Goal: Information Seeking & Learning: Learn about a topic

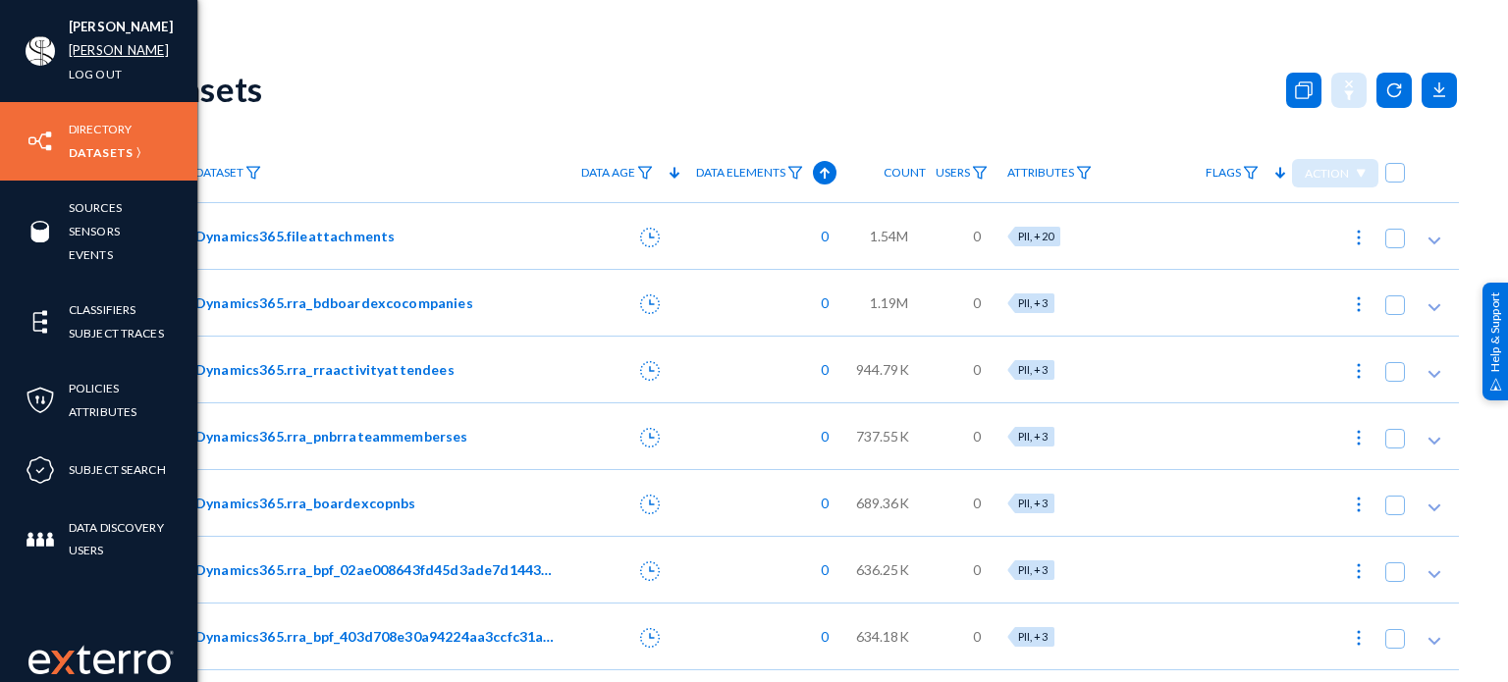
click at [90, 52] on link "russel" at bounding box center [119, 50] width 100 height 23
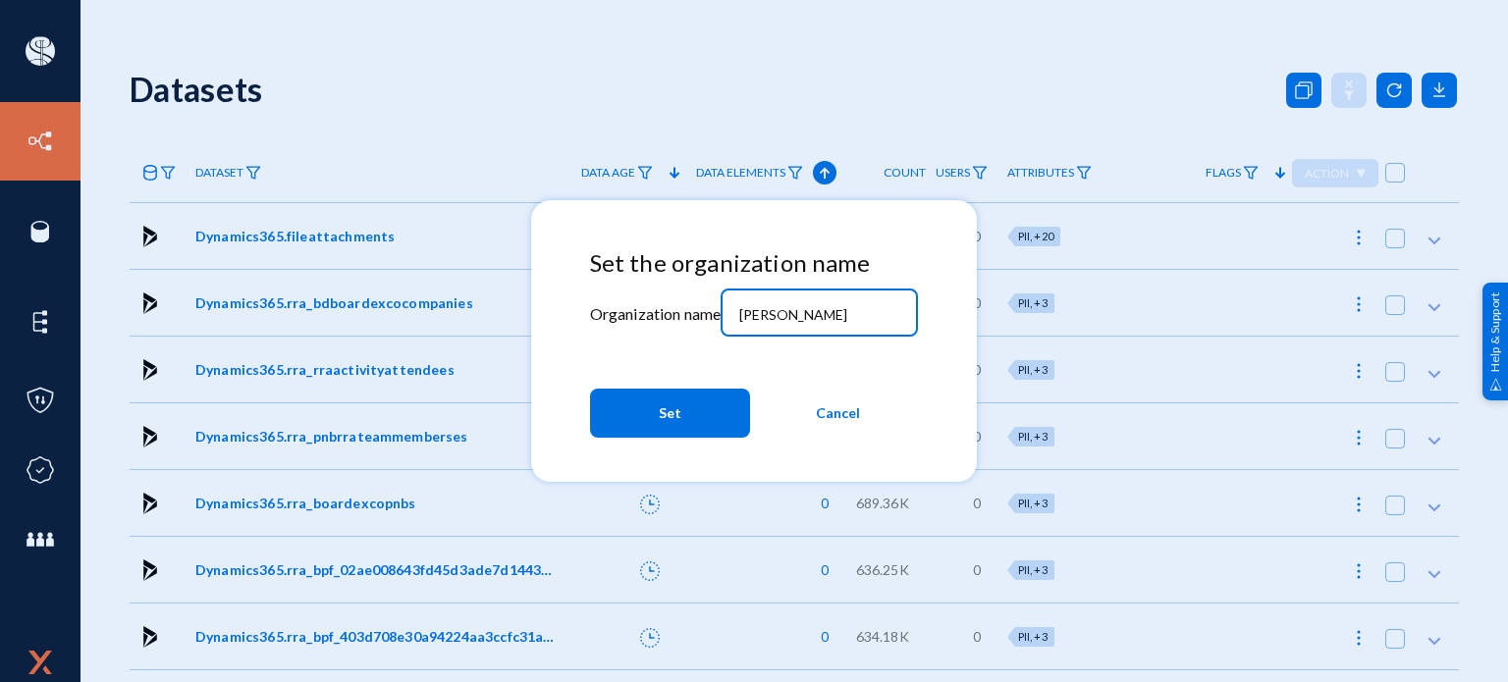
click at [853, 313] on input "russel" at bounding box center [823, 315] width 169 height 18
type input "bhm"
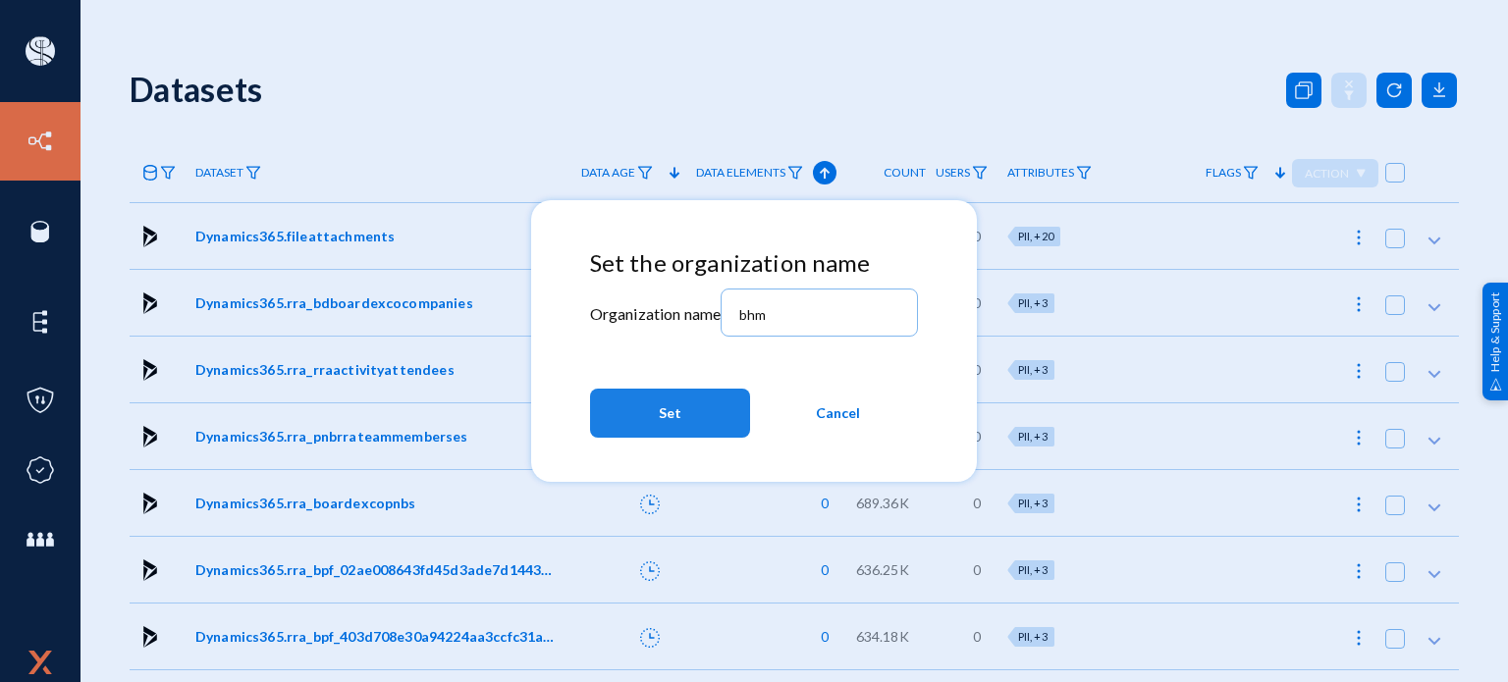
click at [644, 419] on button "Set" at bounding box center [670, 413] width 160 height 49
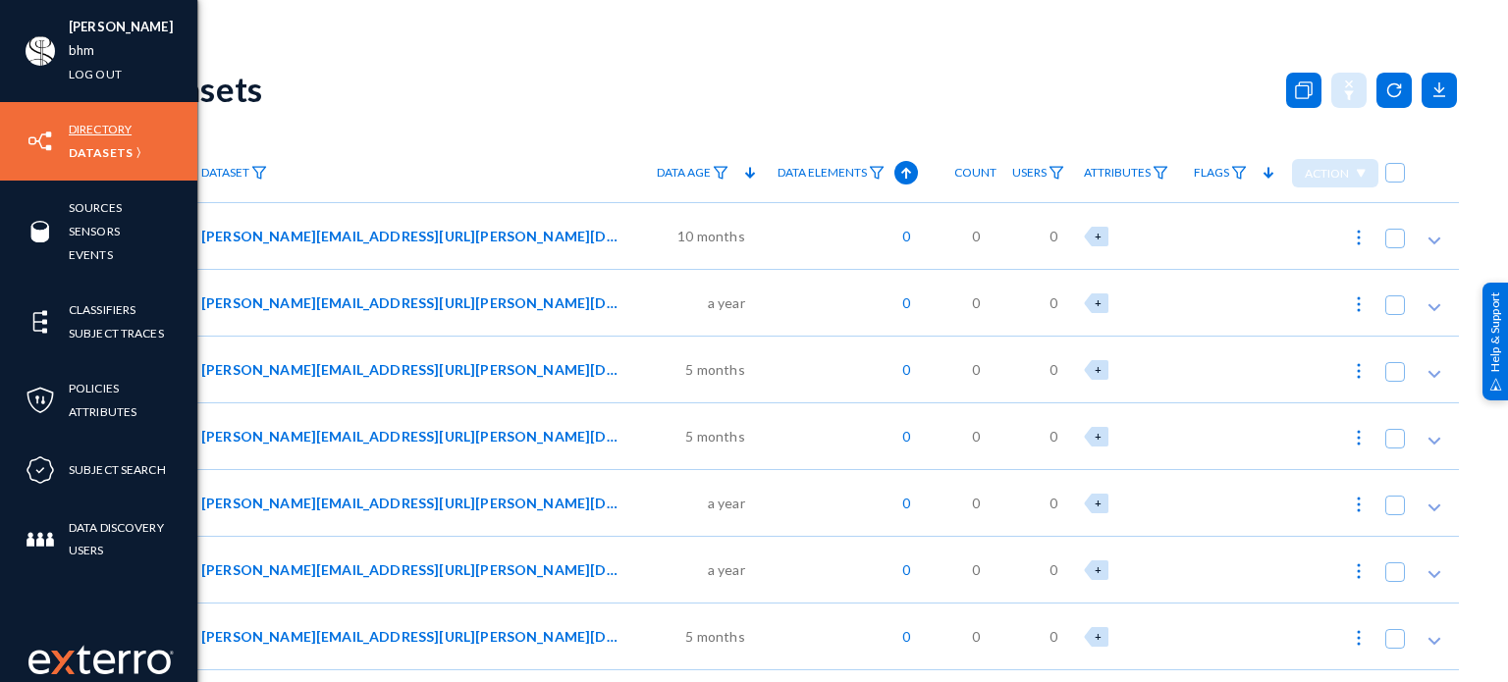
click at [119, 121] on link "Directory" at bounding box center [100, 129] width 63 height 23
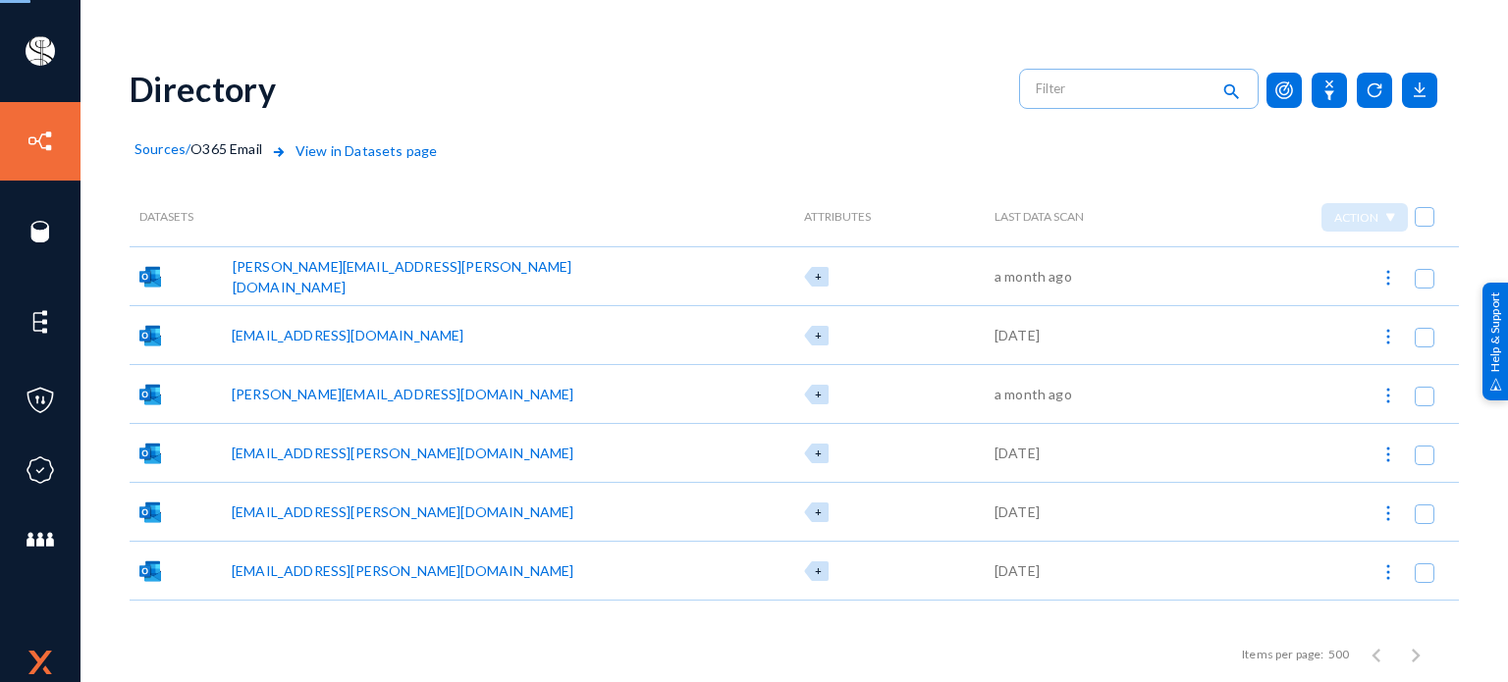
checkbox input "false"
click at [170, 150] on span "Sources" at bounding box center [159, 148] width 51 height 17
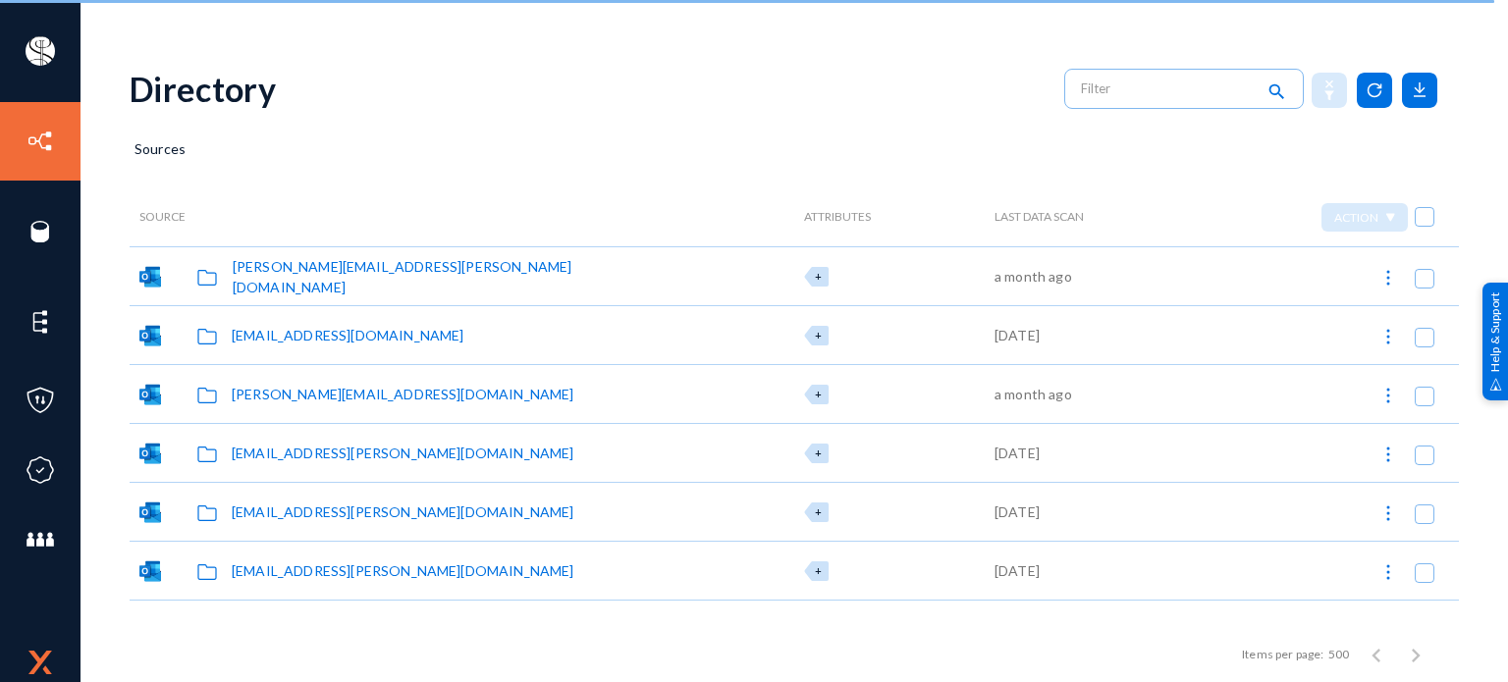
click at [269, 145] on div "Sources" at bounding box center [794, 162] width 1329 height 49
click at [452, 139] on div "Sources" at bounding box center [794, 162] width 1329 height 49
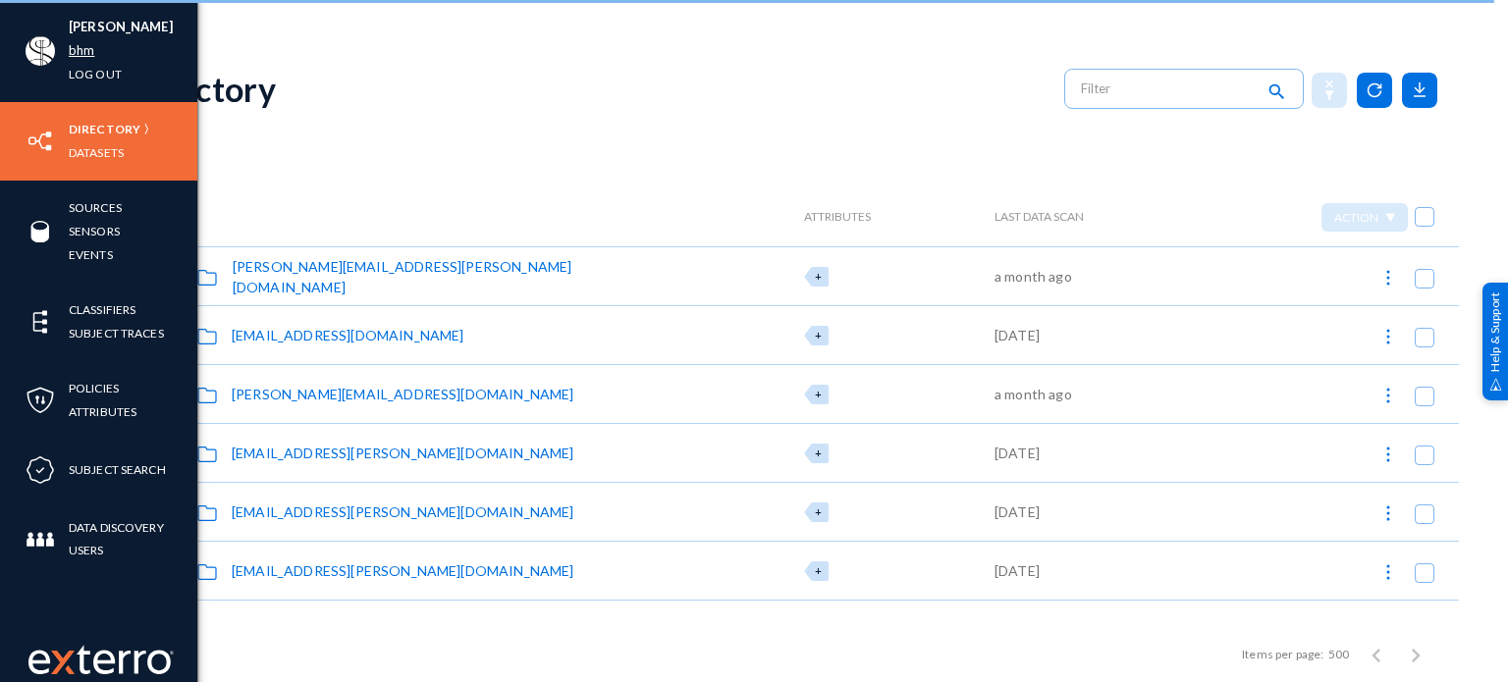
click at [73, 50] on link "bhm" at bounding box center [82, 50] width 26 height 23
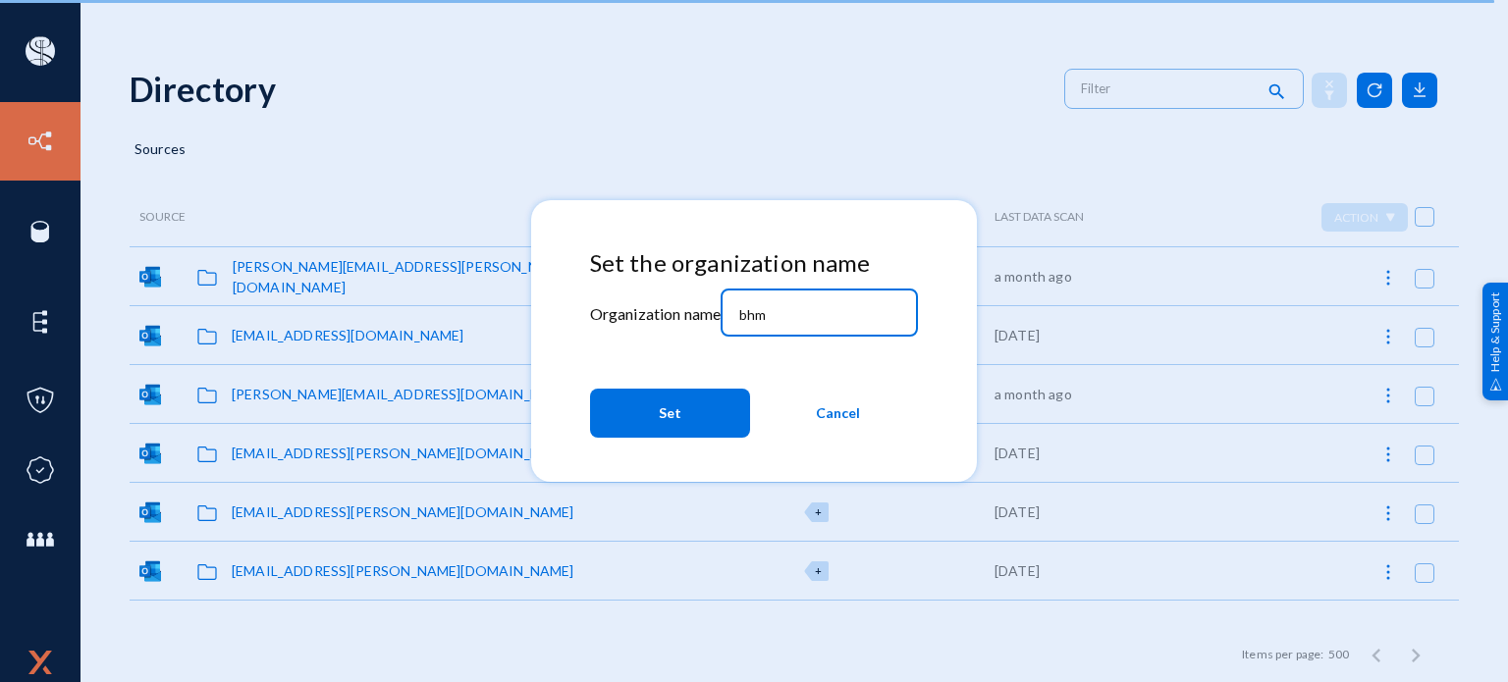
click at [805, 311] on input "bhm" at bounding box center [823, 315] width 169 height 18
click at [840, 426] on span "Cancel" at bounding box center [838, 413] width 44 height 35
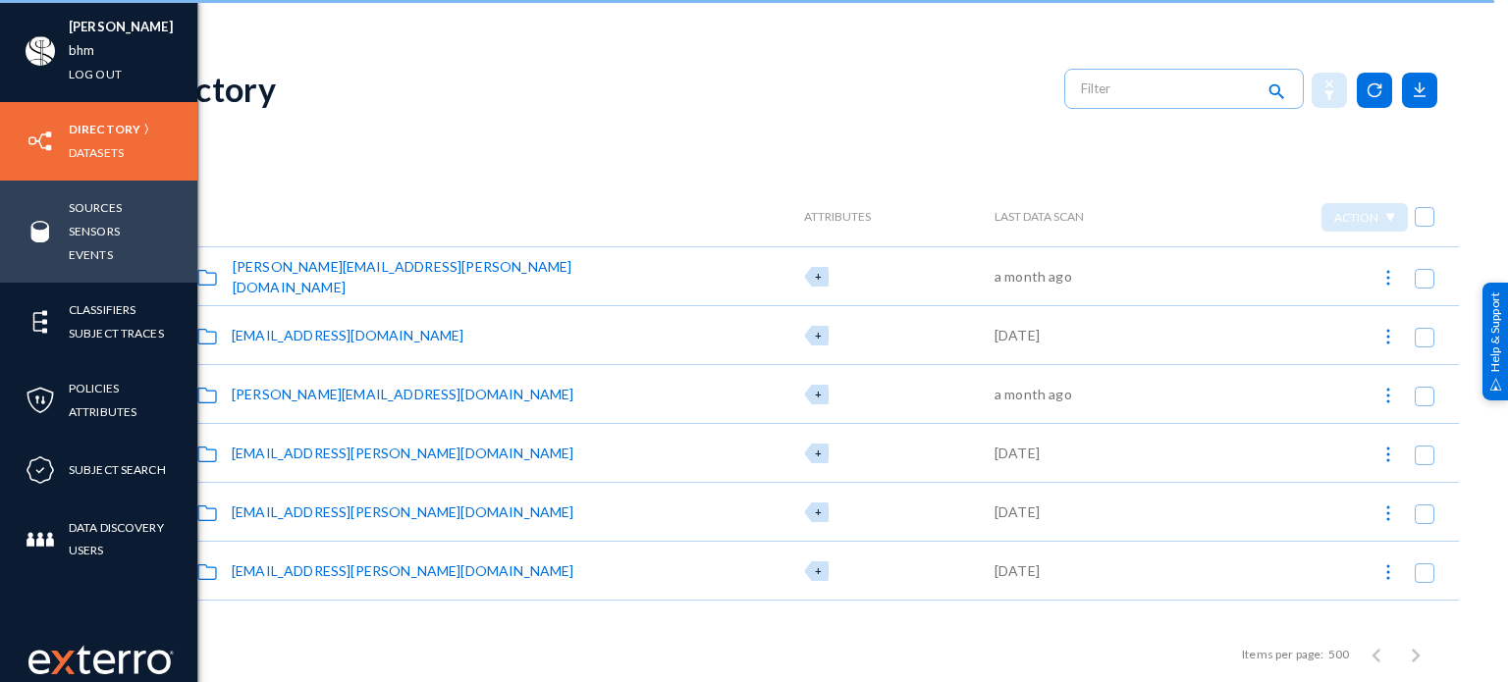
drag, startPoint x: 96, startPoint y: 206, endPoint x: 138, endPoint y: 211, distance: 42.5
click at [96, 206] on link "Sources" at bounding box center [95, 207] width 53 height 23
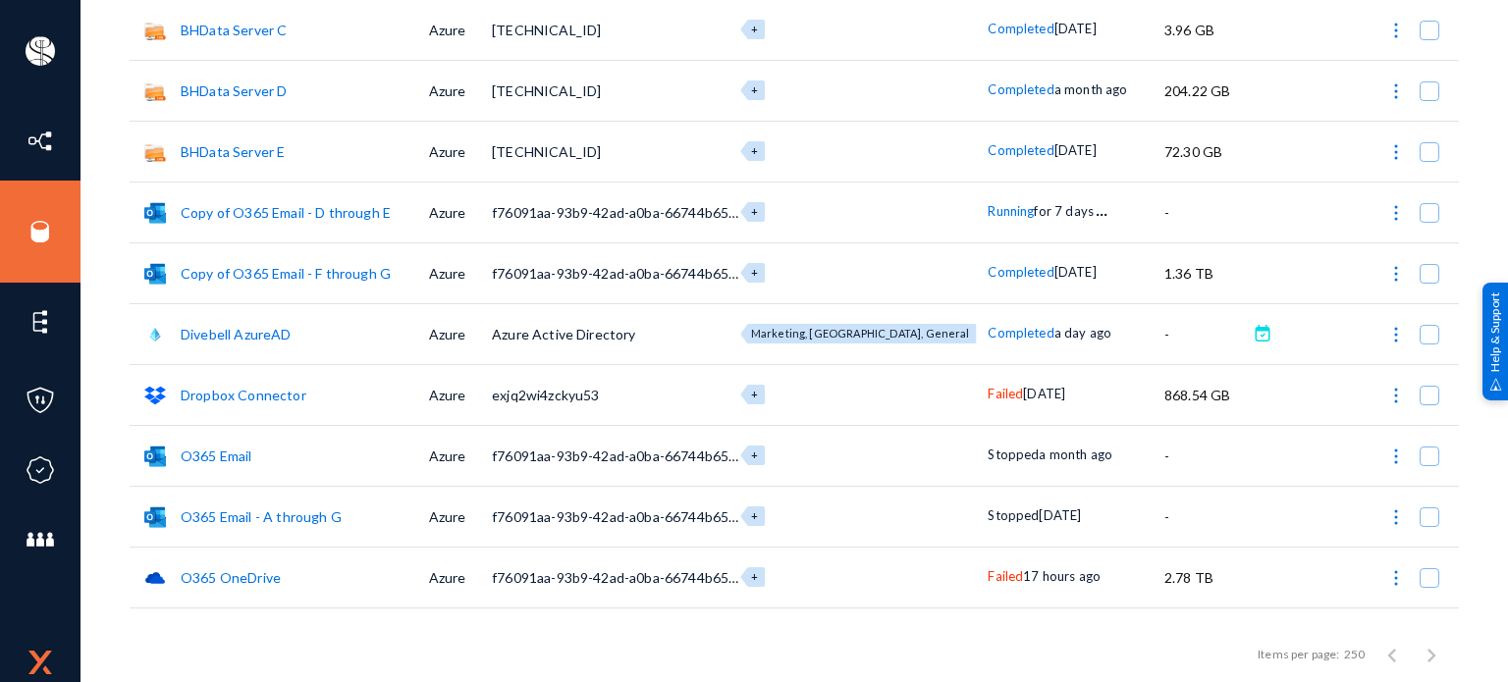
scroll to position [353, 0]
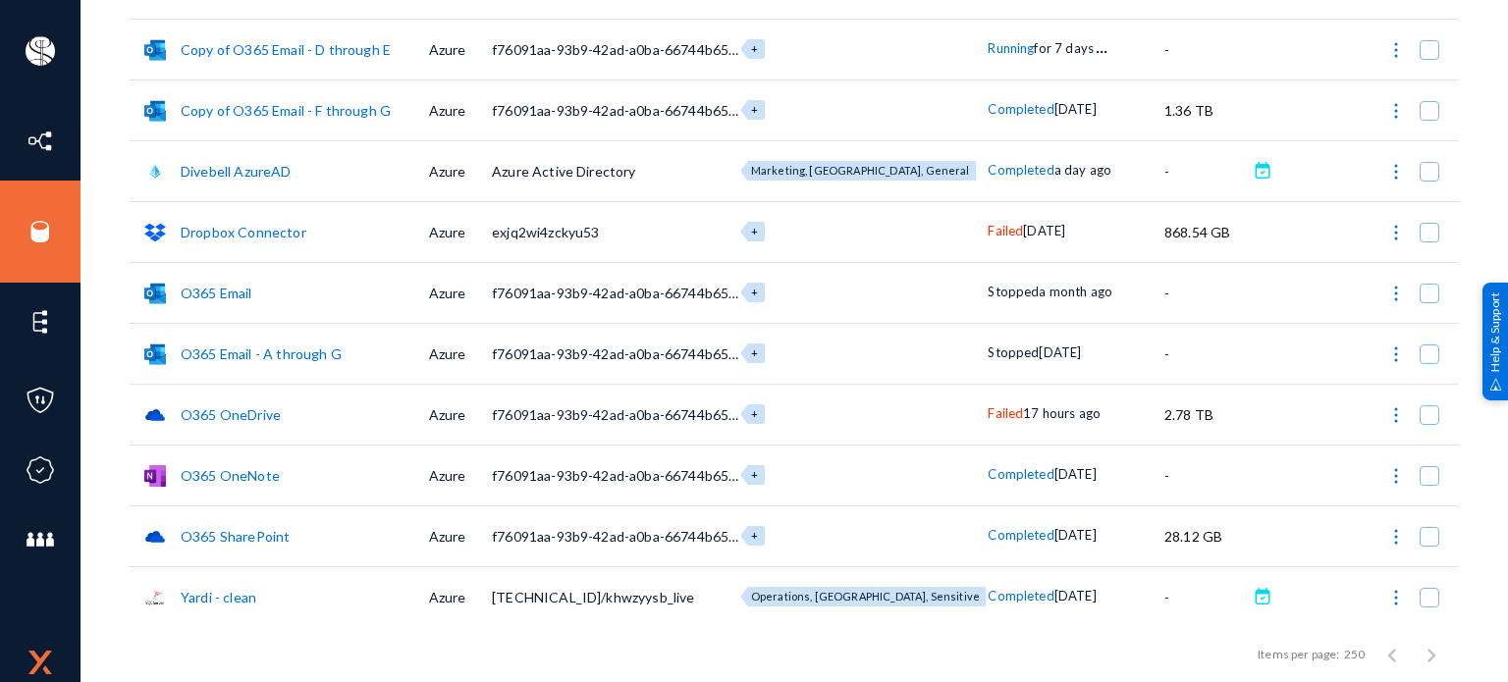
click at [239, 167] on link "Divebell AzureAD" at bounding box center [236, 171] width 111 height 17
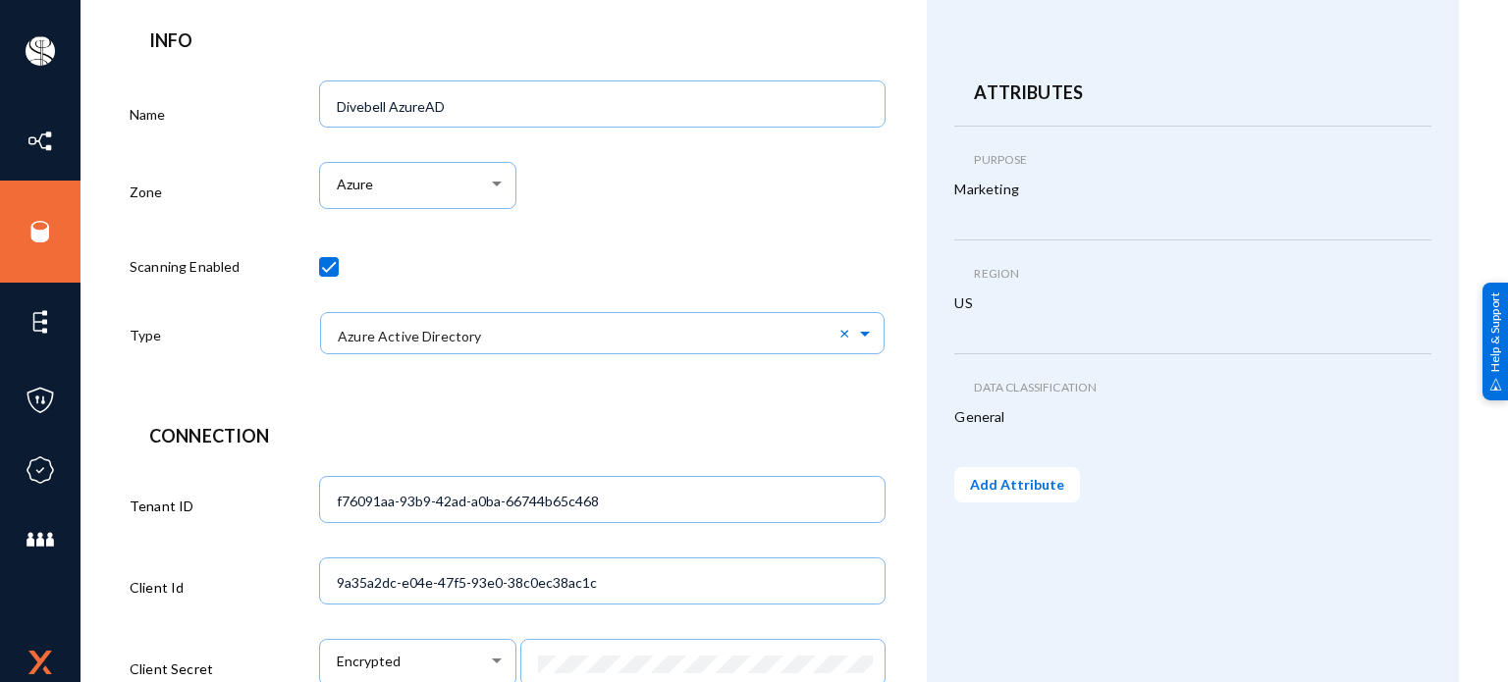
scroll to position [185, 0]
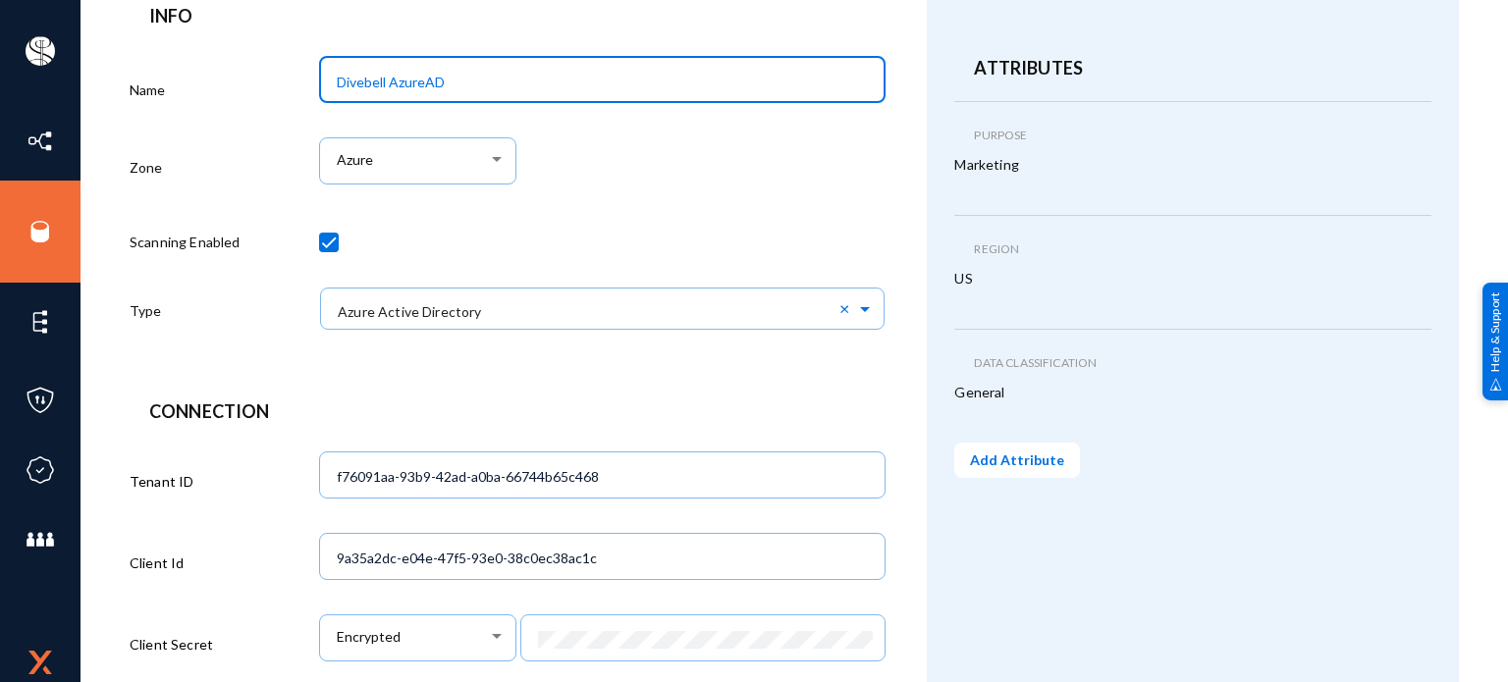
click at [471, 78] on input "Divebell AzureAD" at bounding box center [606, 83] width 539 height 18
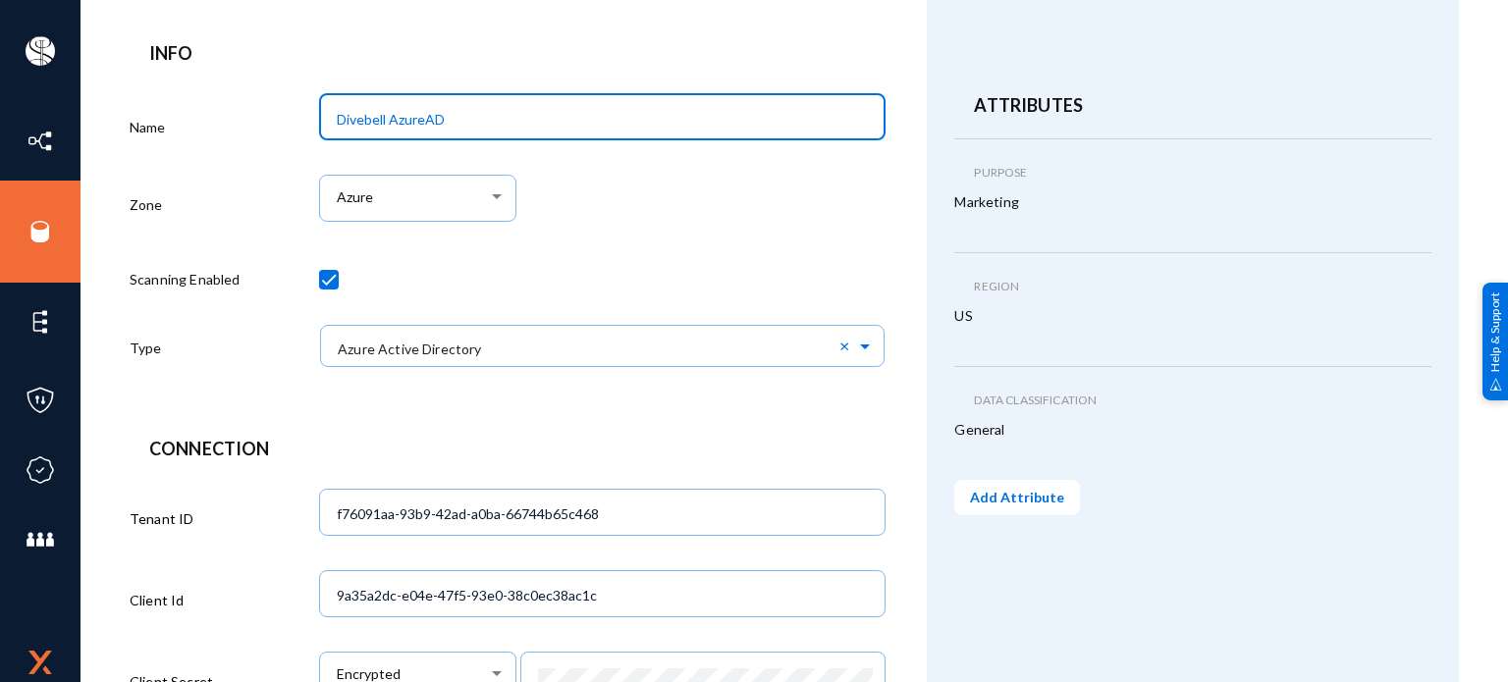
scroll to position [0, 0]
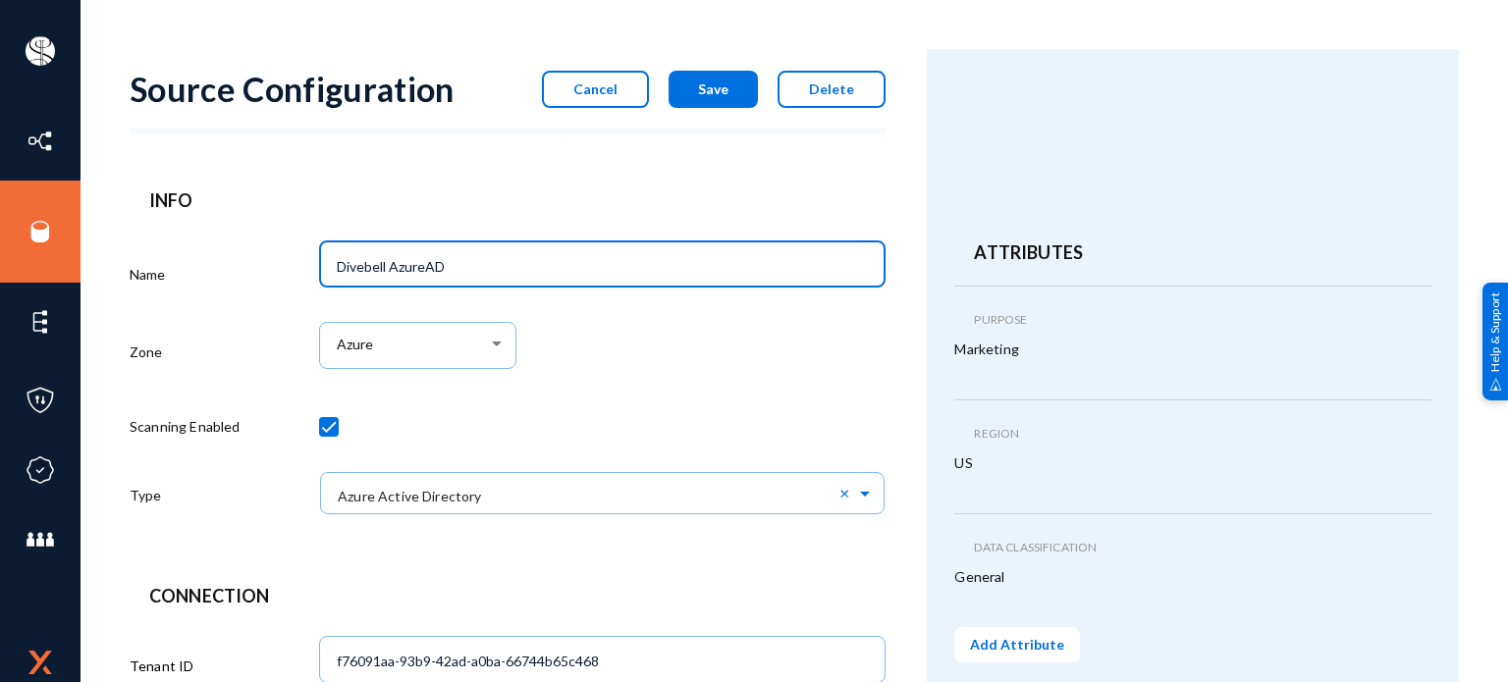
click at [581, 103] on button "Cancel" at bounding box center [595, 89] width 107 height 37
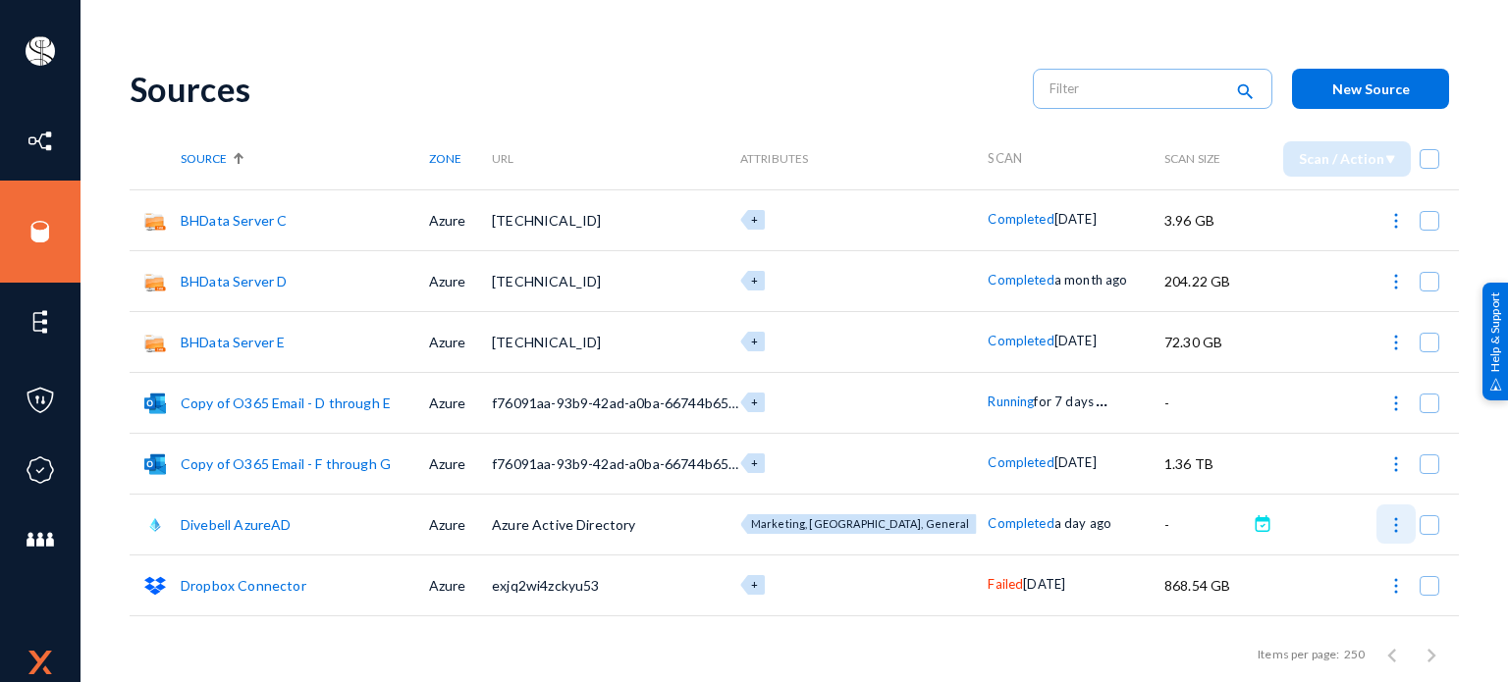
click at [1386, 526] on img at bounding box center [1396, 525] width 20 height 20
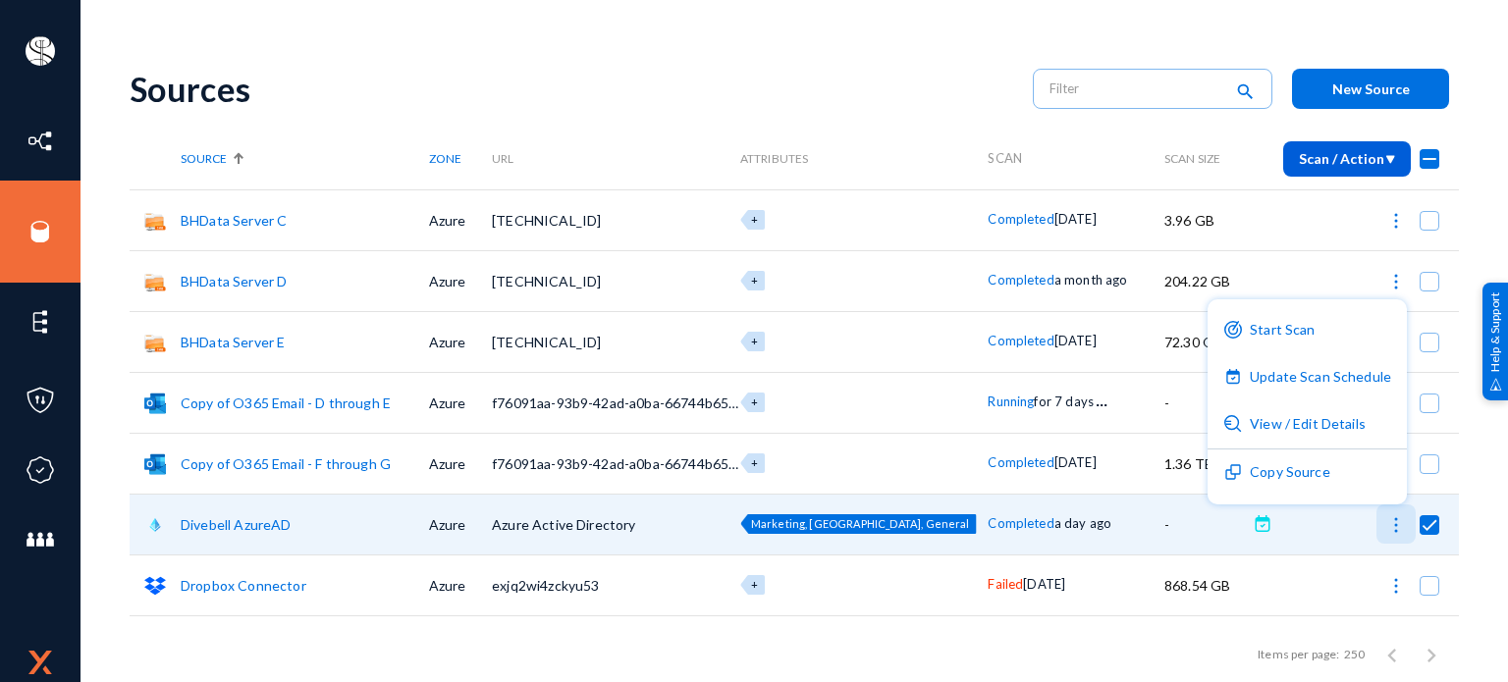
click at [1386, 526] on body "[PERSON_NAME] bhm Log out Directory Datasets Sources Sensors Events Classifiers…" at bounding box center [754, 341] width 1508 height 682
click at [247, 24] on div at bounding box center [754, 341] width 1508 height 682
checkbox input "false"
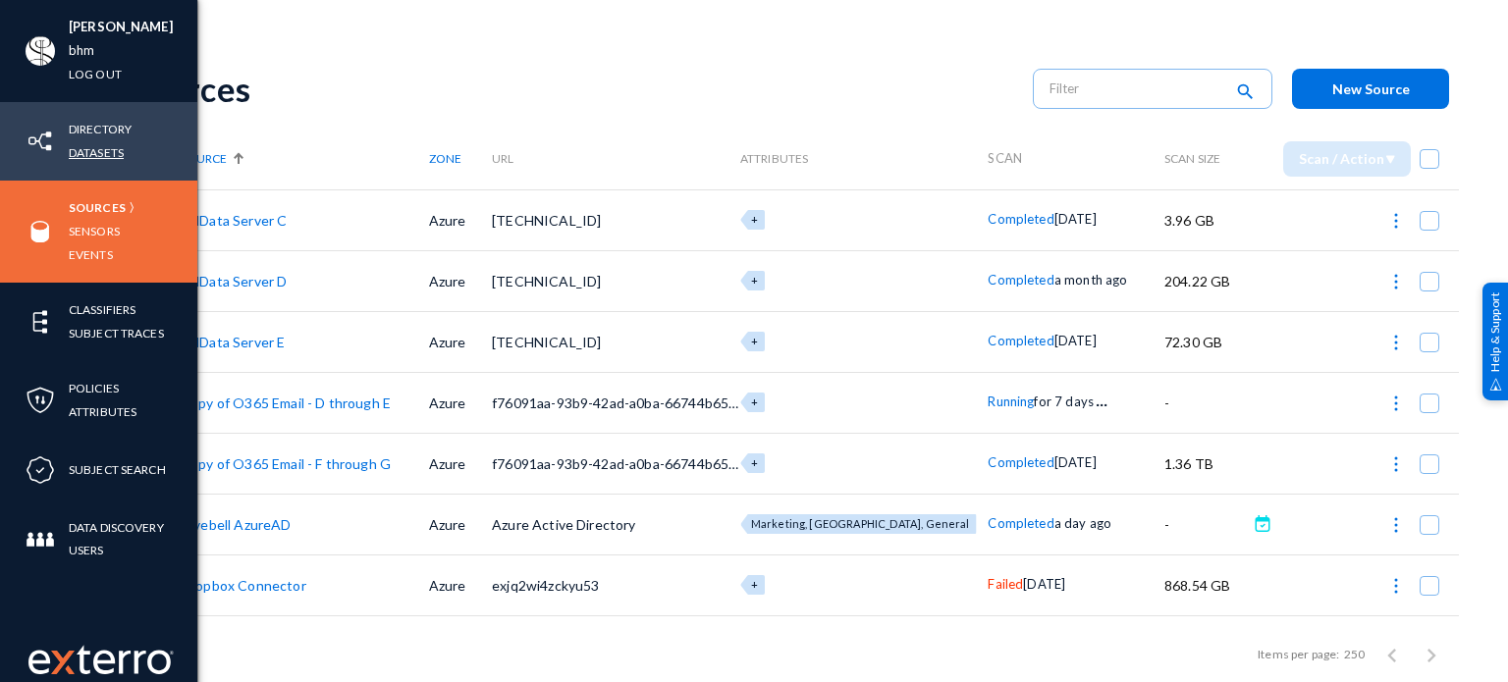
click at [108, 152] on link "Datasets" at bounding box center [96, 152] width 55 height 23
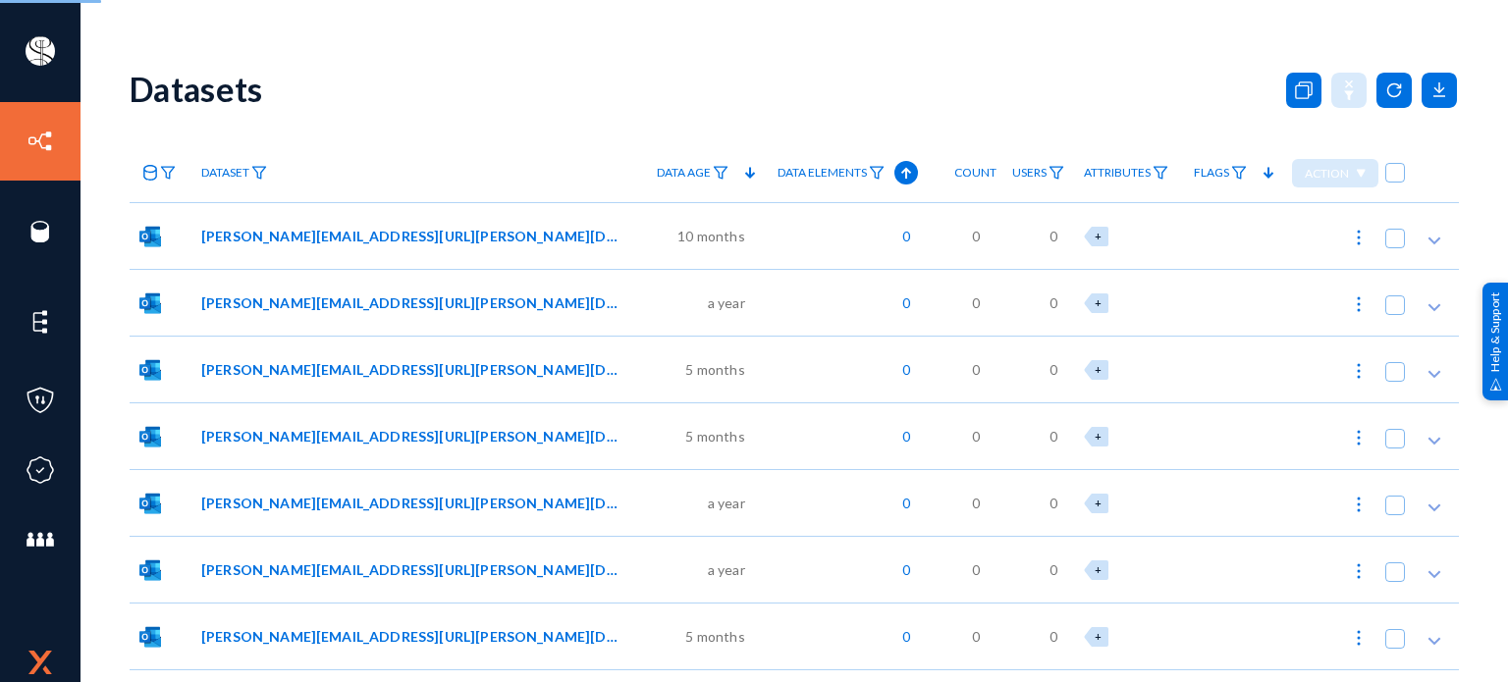
click at [377, 59] on div "Datasets" at bounding box center [794, 89] width 1329 height 80
click at [169, 183] on link at bounding box center [158, 173] width 56 height 34
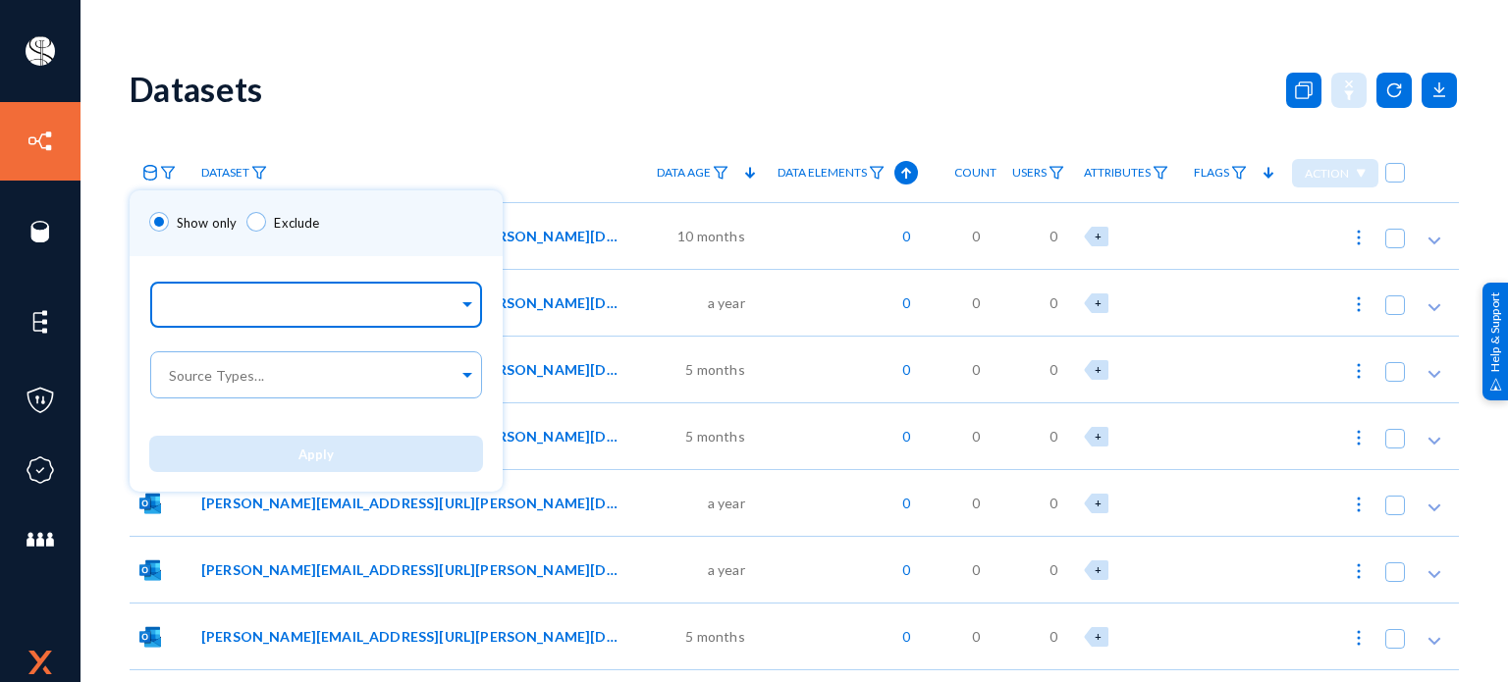
click at [243, 301] on input "text" at bounding box center [312, 307] width 294 height 19
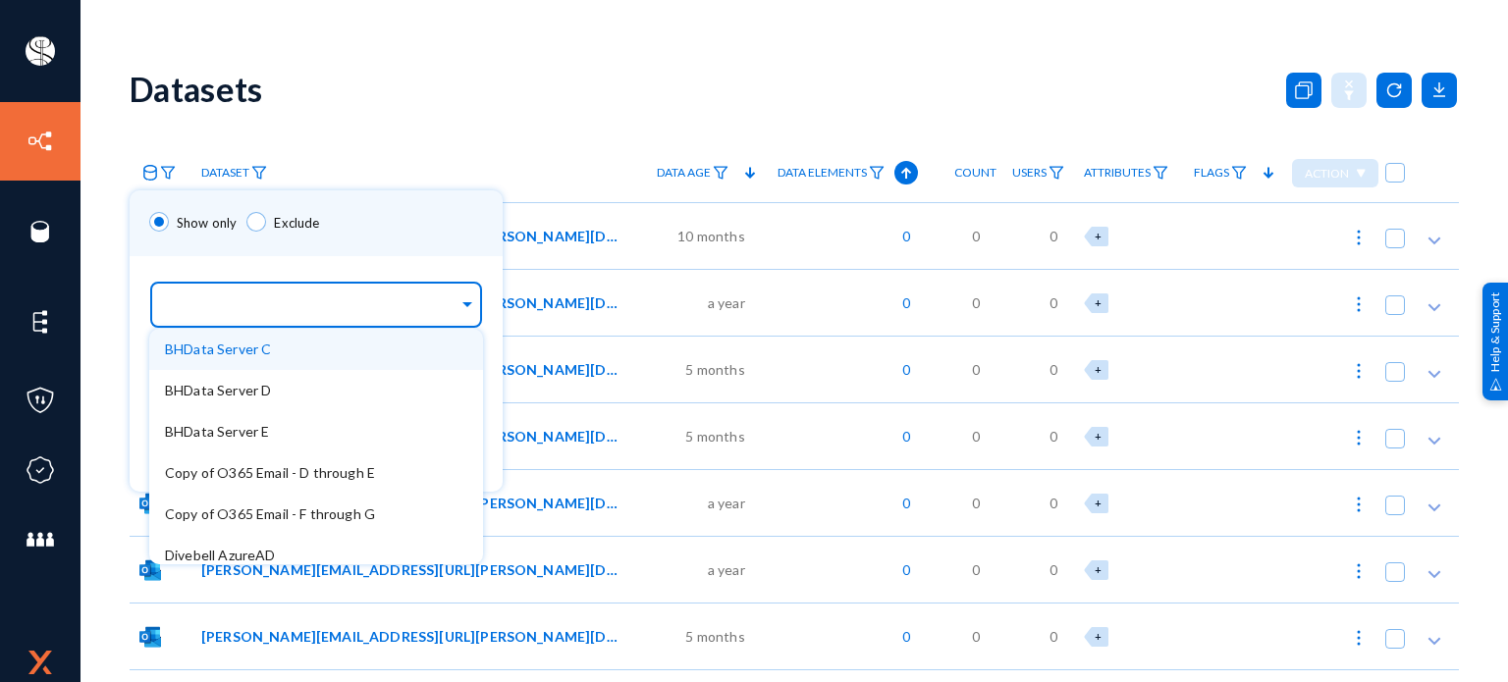
paste input "Divebell AzureAD"
type input "Divebell AzureAD"
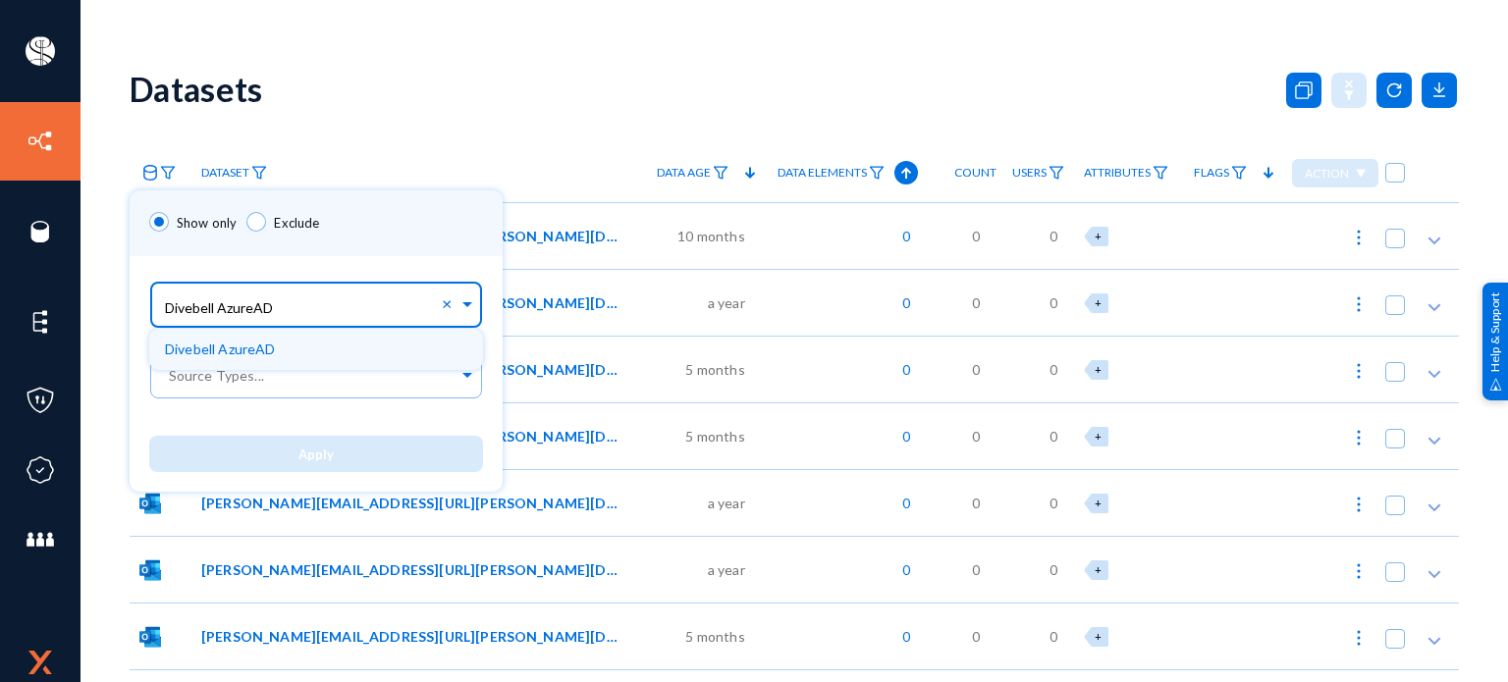
click at [251, 351] on span "Divebell AzureAD" at bounding box center [220, 349] width 111 height 17
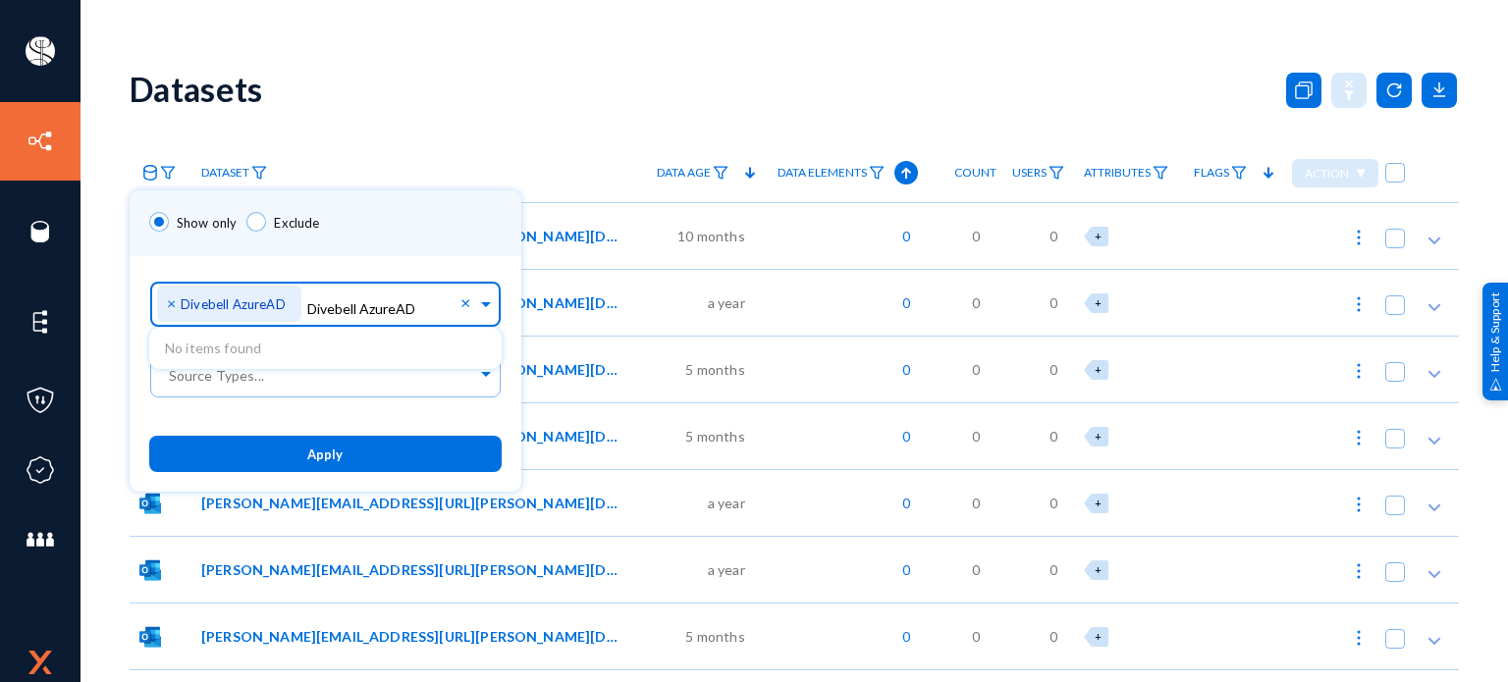
click at [275, 418] on div "Apply" at bounding box center [326, 454] width 392 height 76
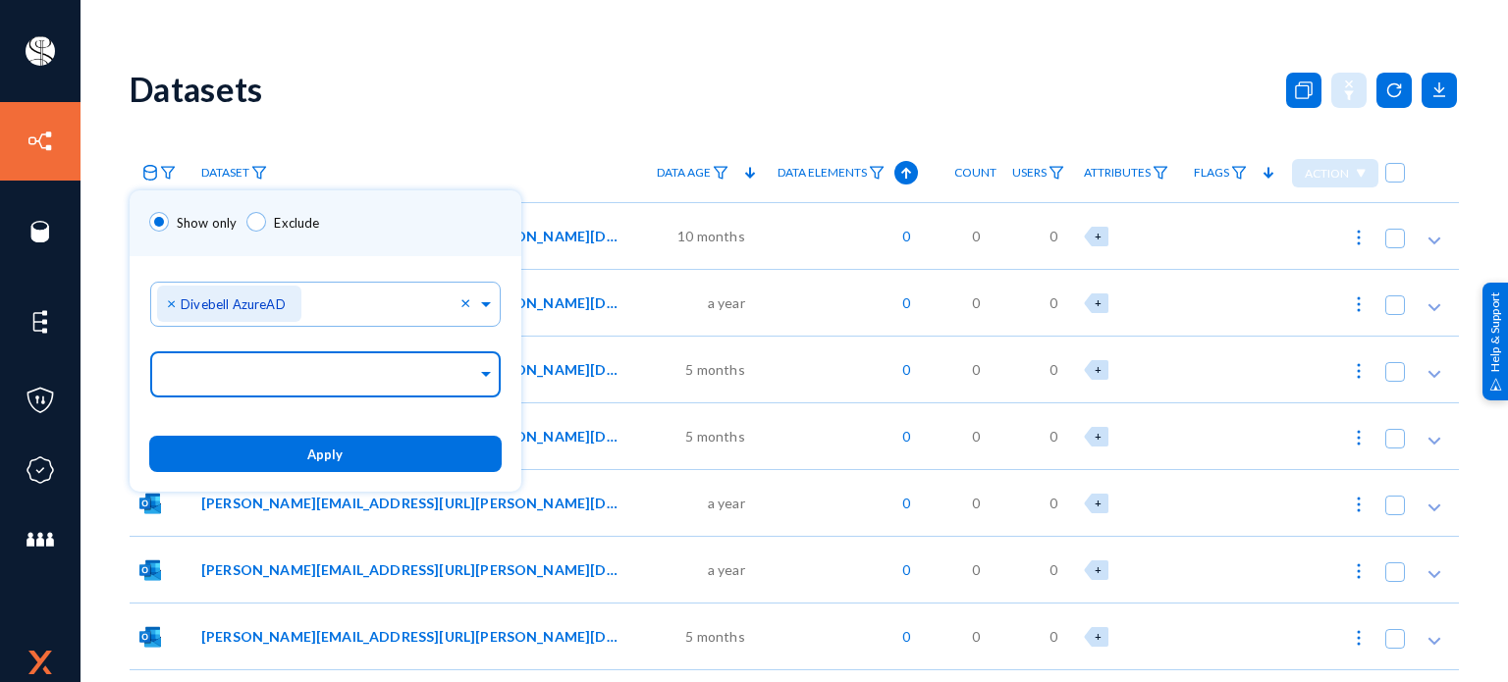
click at [308, 378] on input "text" at bounding box center [321, 377] width 312 height 19
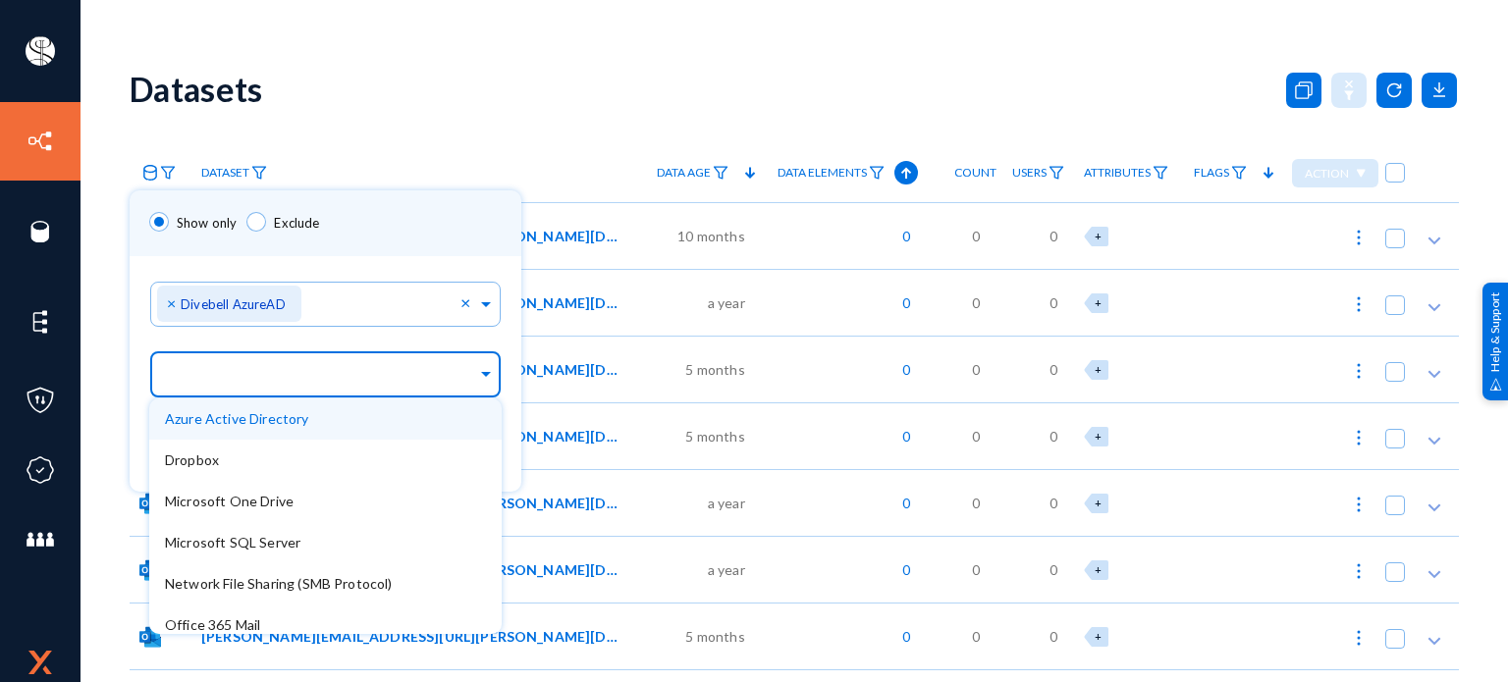
click at [310, 417] on div "Azure Active Directory" at bounding box center [325, 419] width 352 height 41
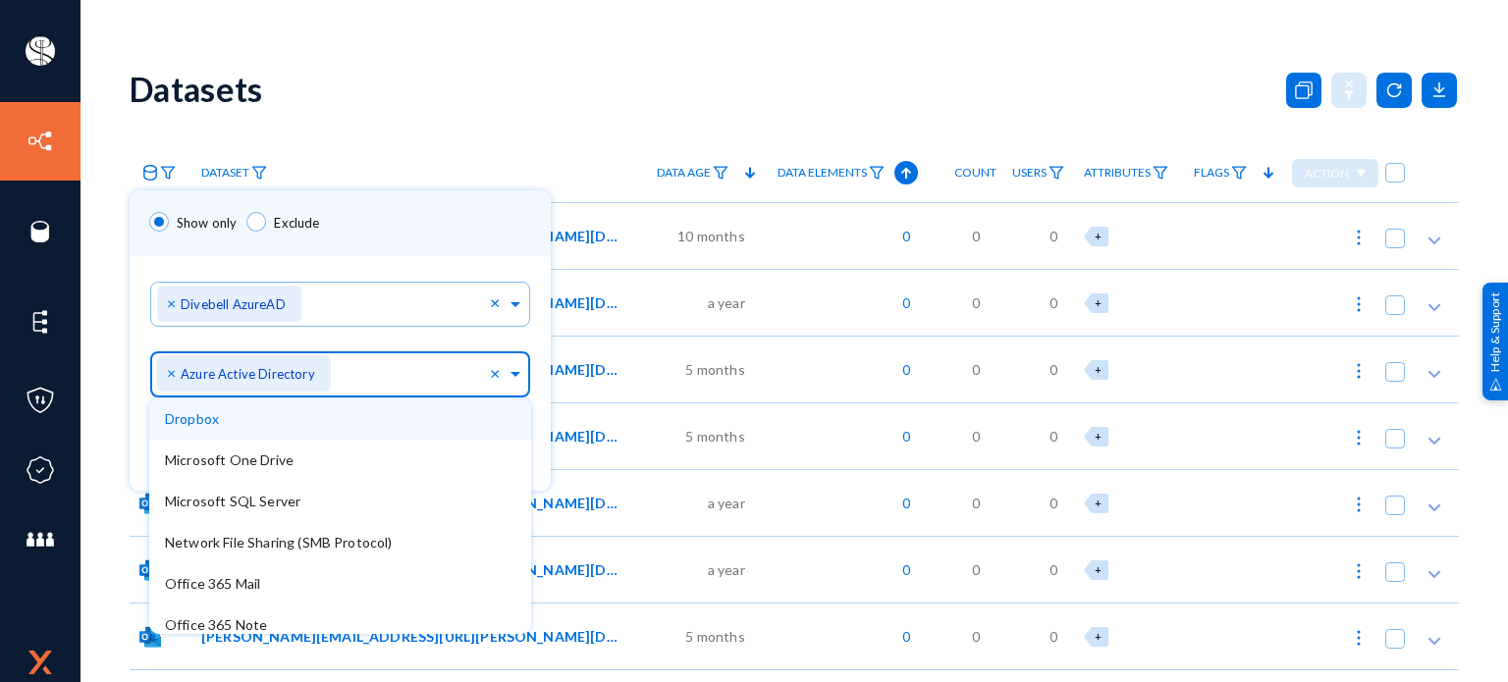
click at [385, 337] on ng-select "Sources... × Divebell AzureAD ×" at bounding box center [340, 311] width 382 height 70
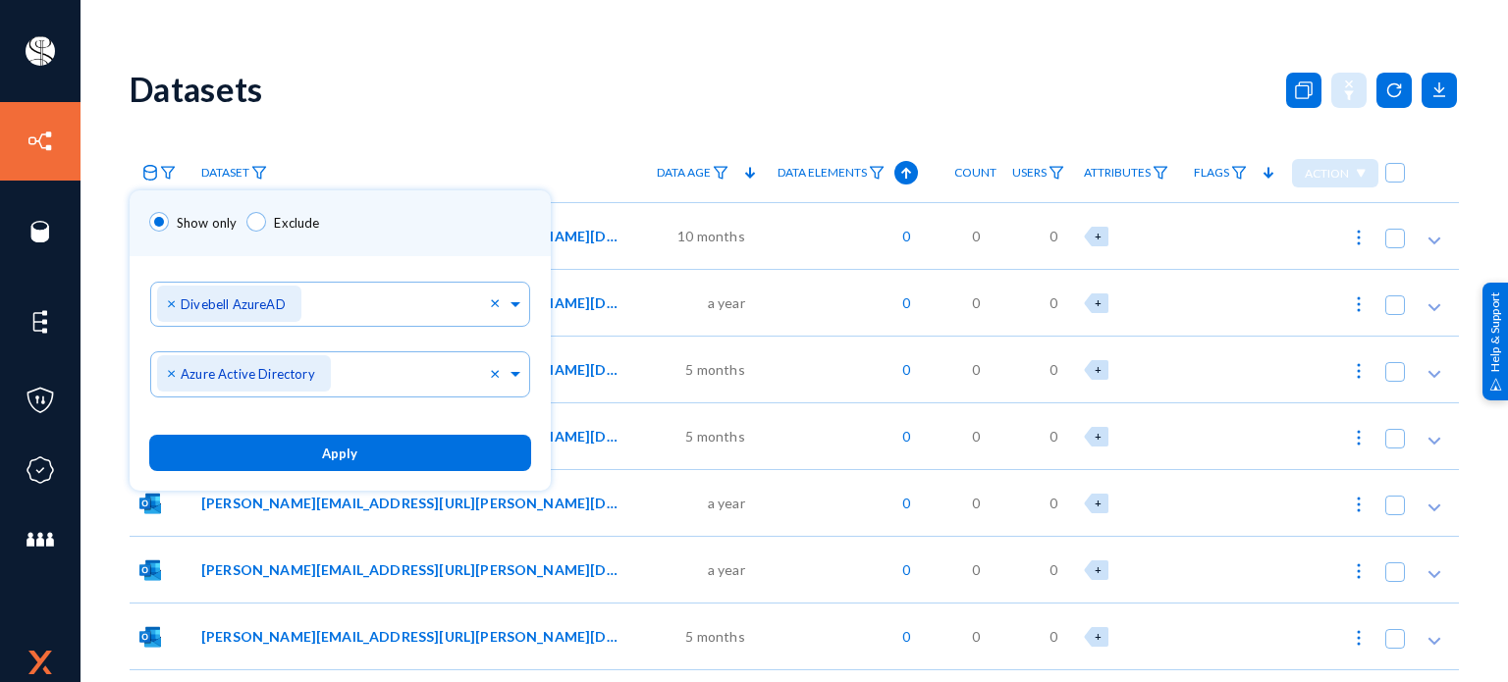
click at [351, 455] on span "Apply" at bounding box center [339, 454] width 35 height 16
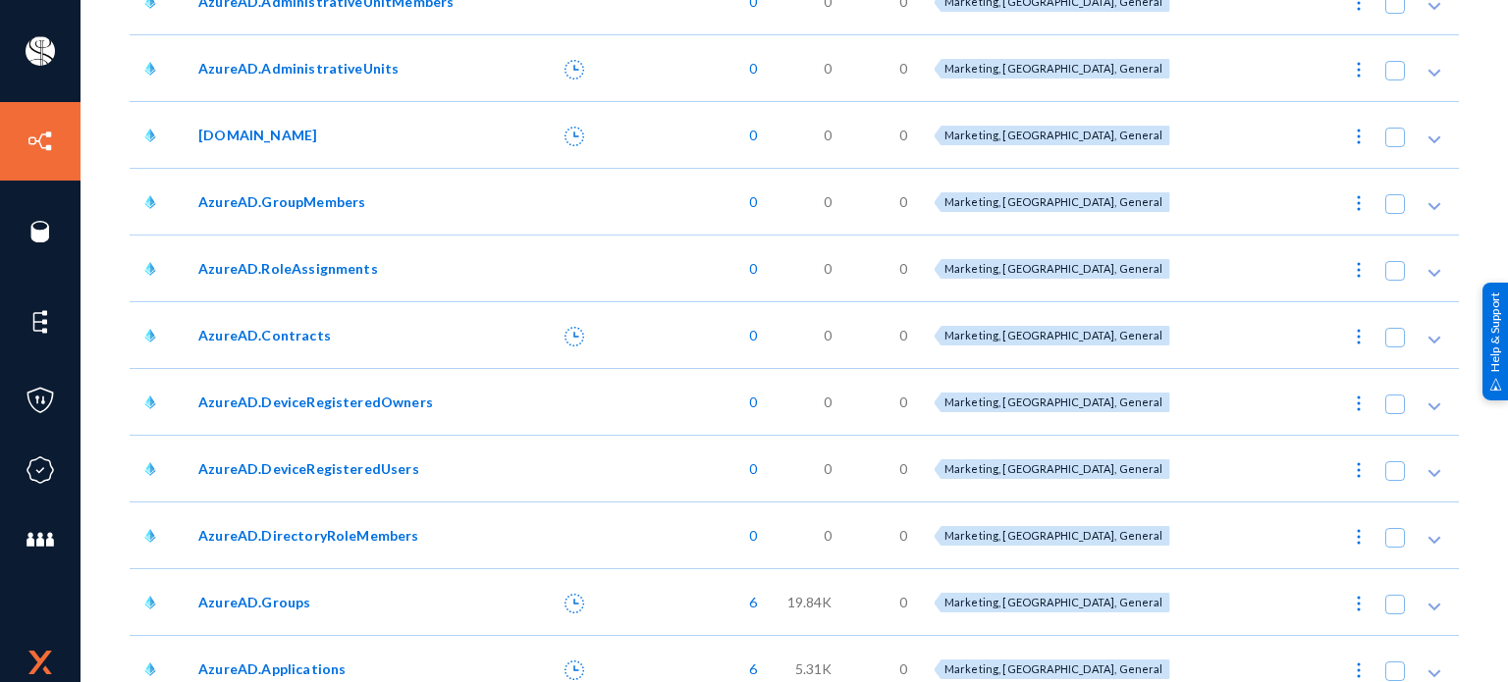
scroll to position [361, 0]
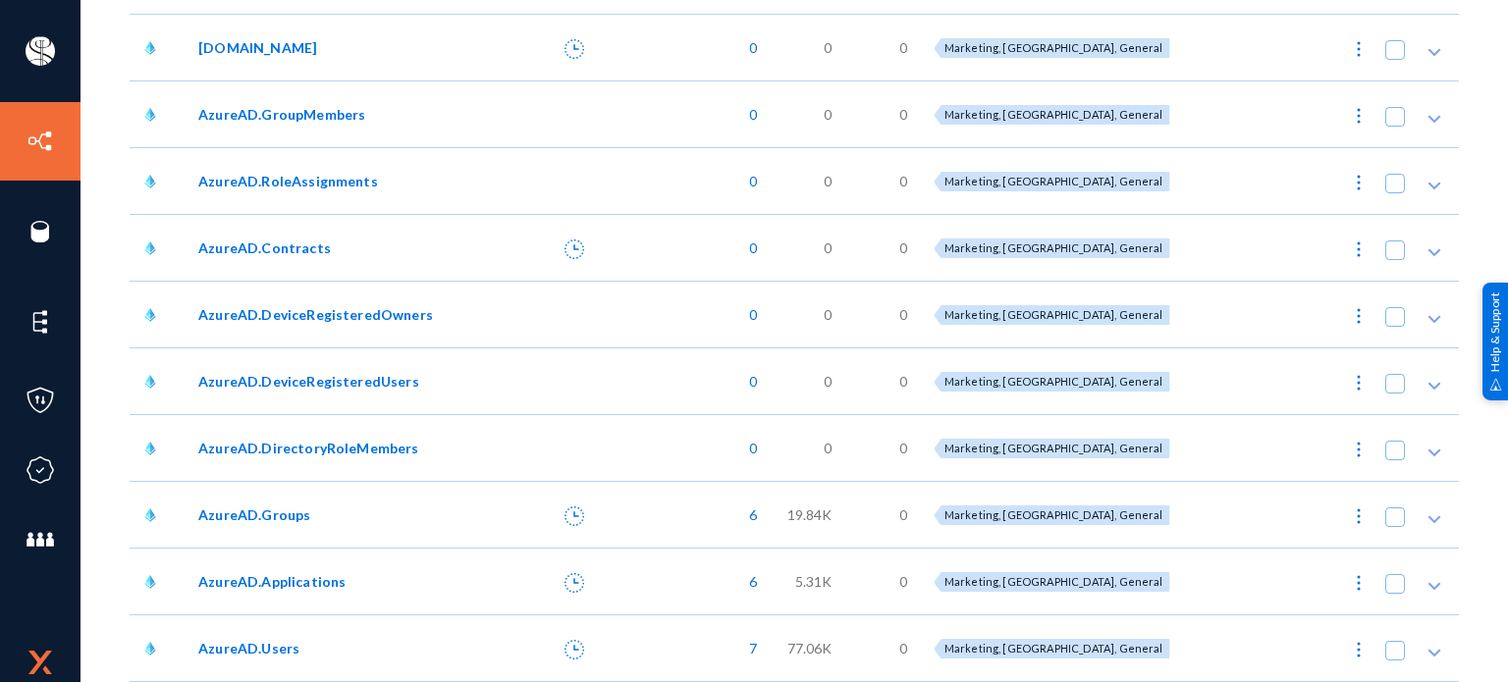
click at [289, 646] on span "AzureAD.Users" at bounding box center [248, 648] width 101 height 21
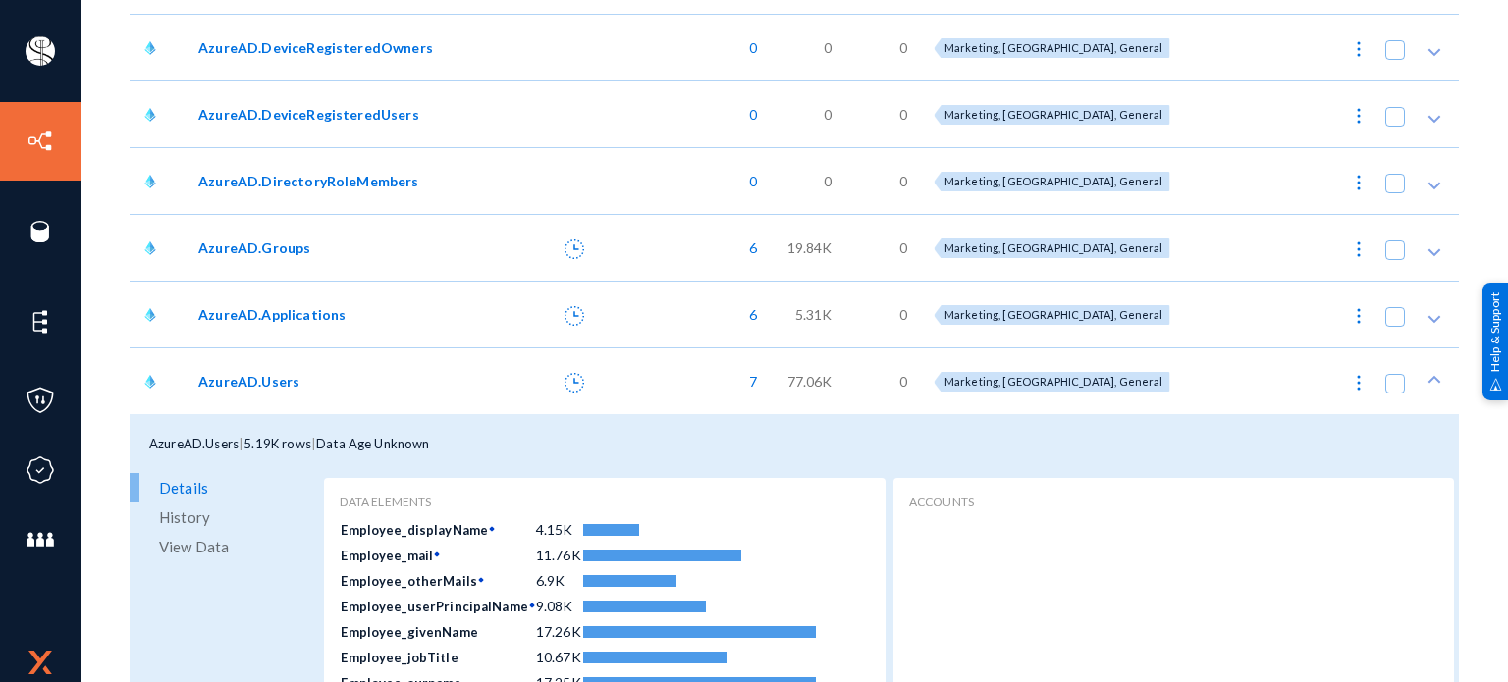
scroll to position [715, 0]
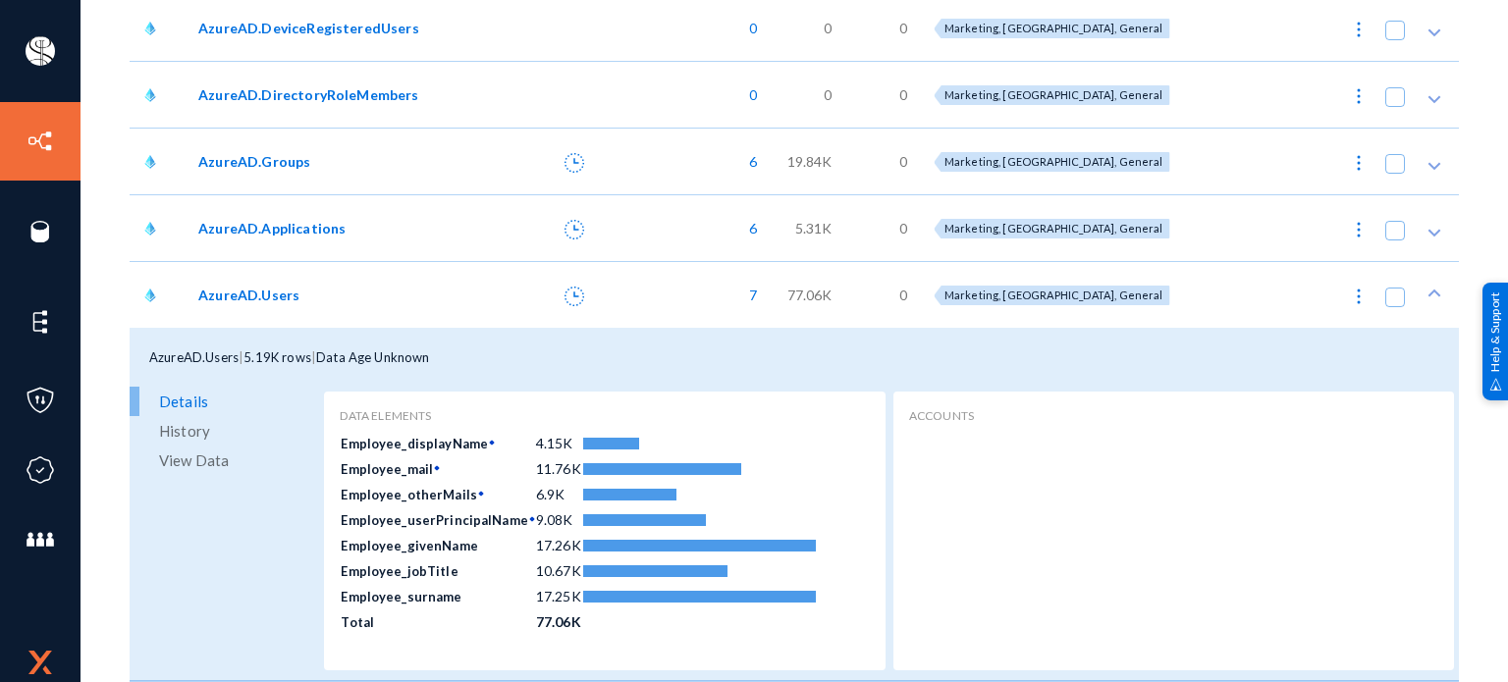
click at [326, 233] on span "AzureAD.Applications" at bounding box center [271, 228] width 147 height 21
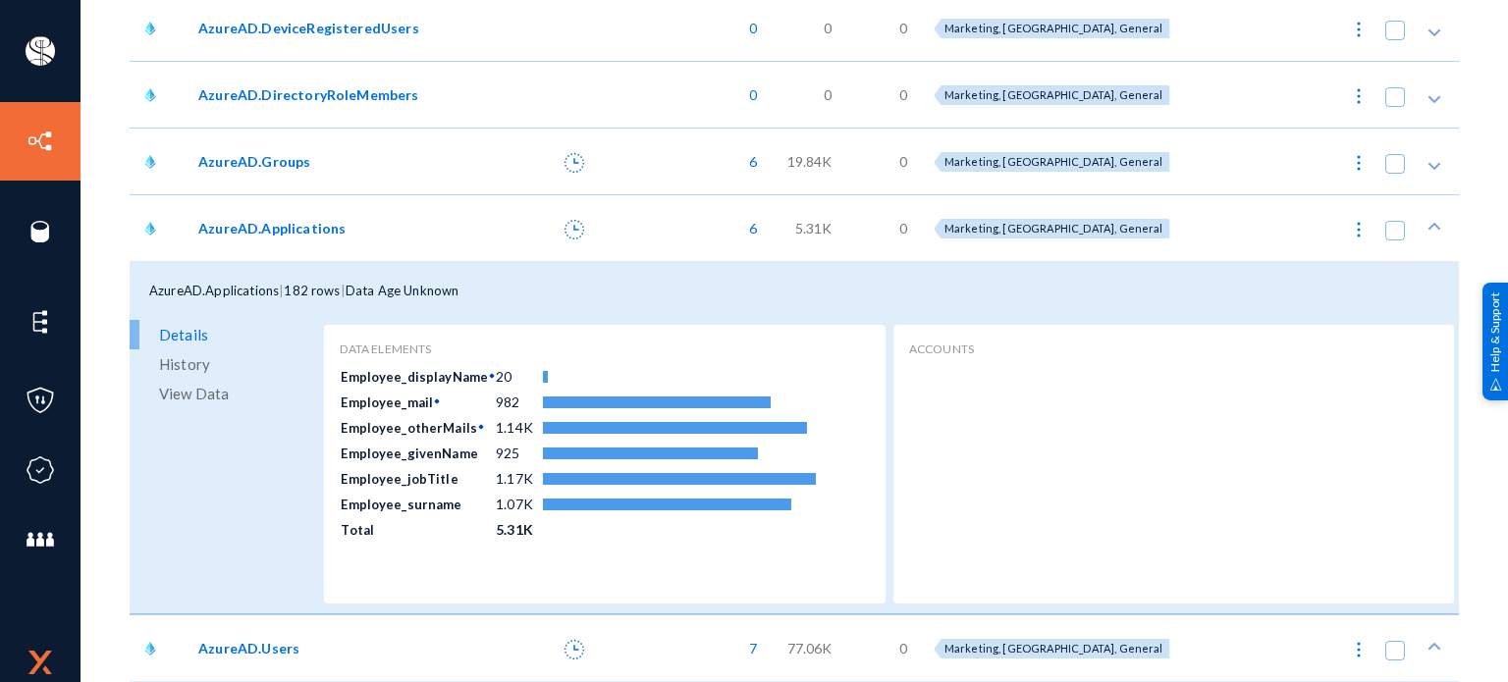
click at [326, 233] on span "AzureAD.Applications" at bounding box center [271, 228] width 147 height 21
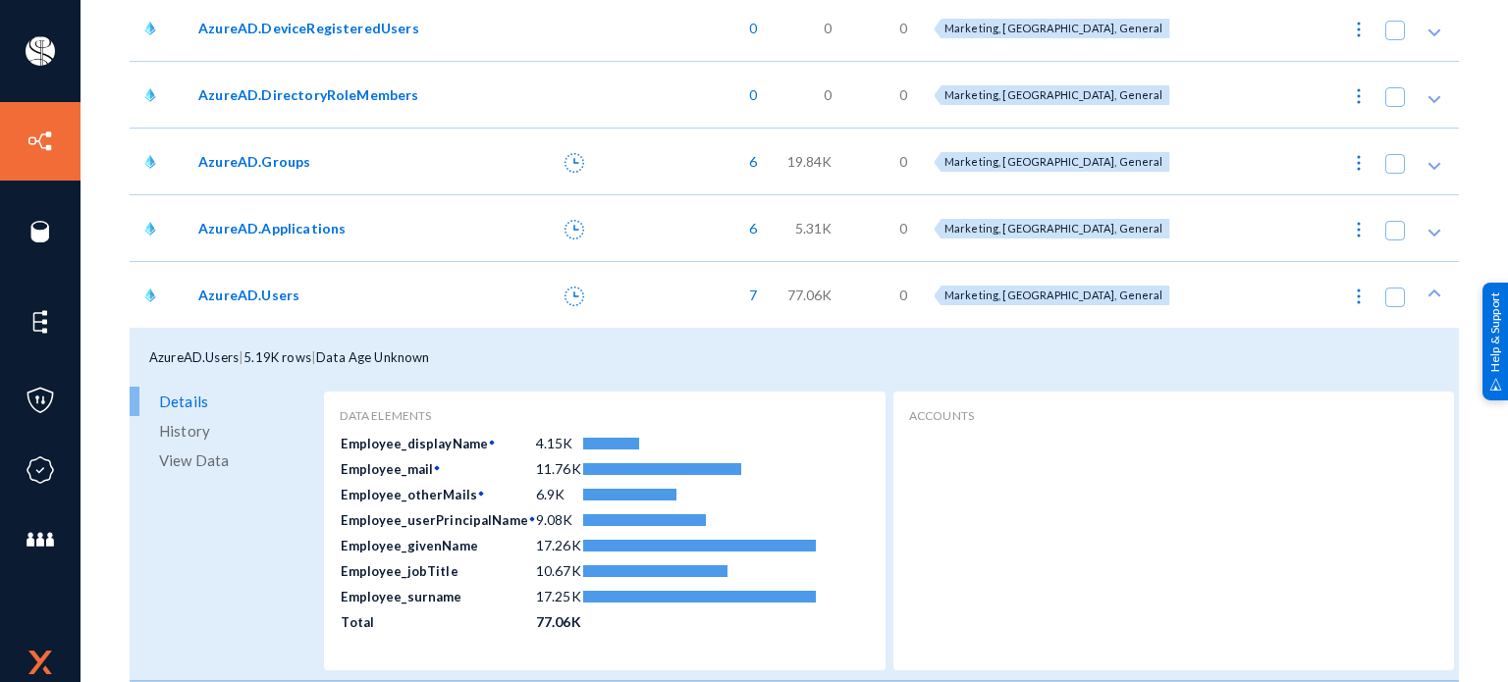
click at [279, 294] on span "AzureAD.Users" at bounding box center [248, 295] width 101 height 21
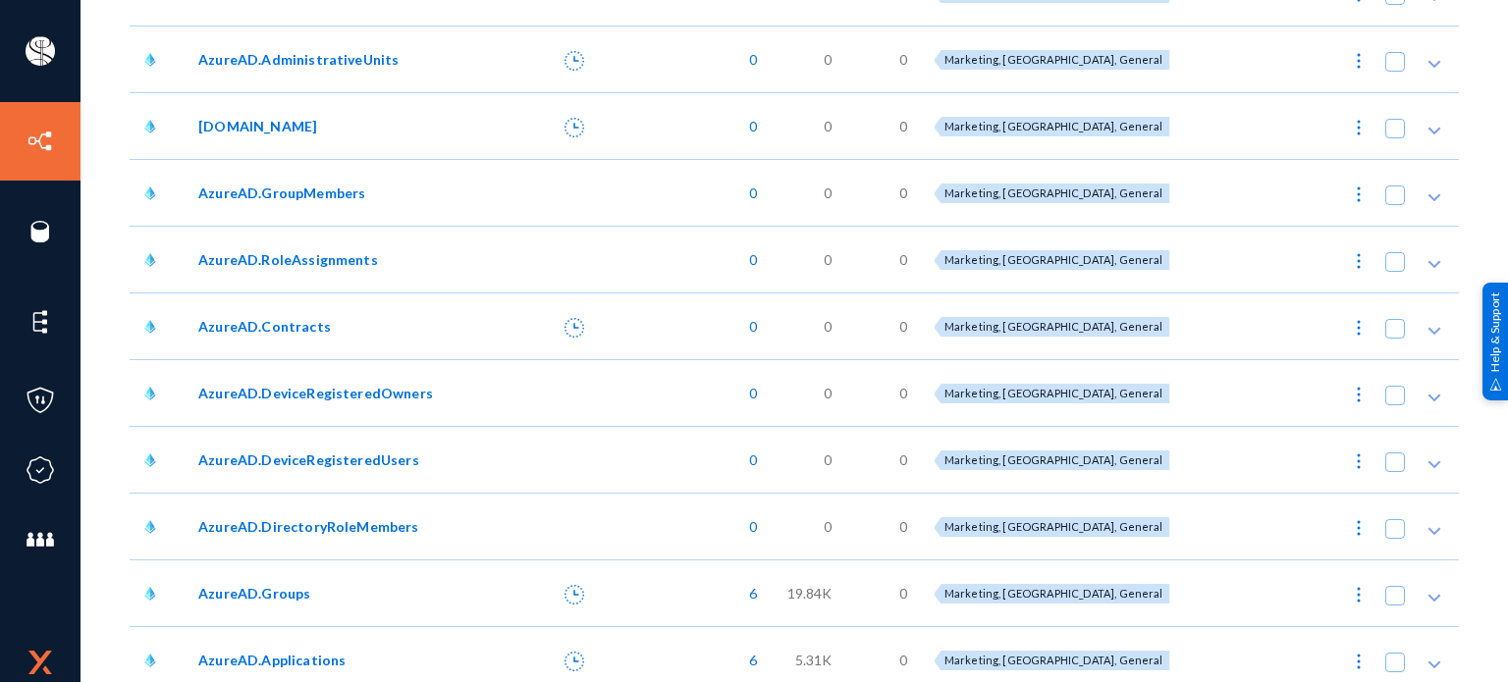
scroll to position [361, 0]
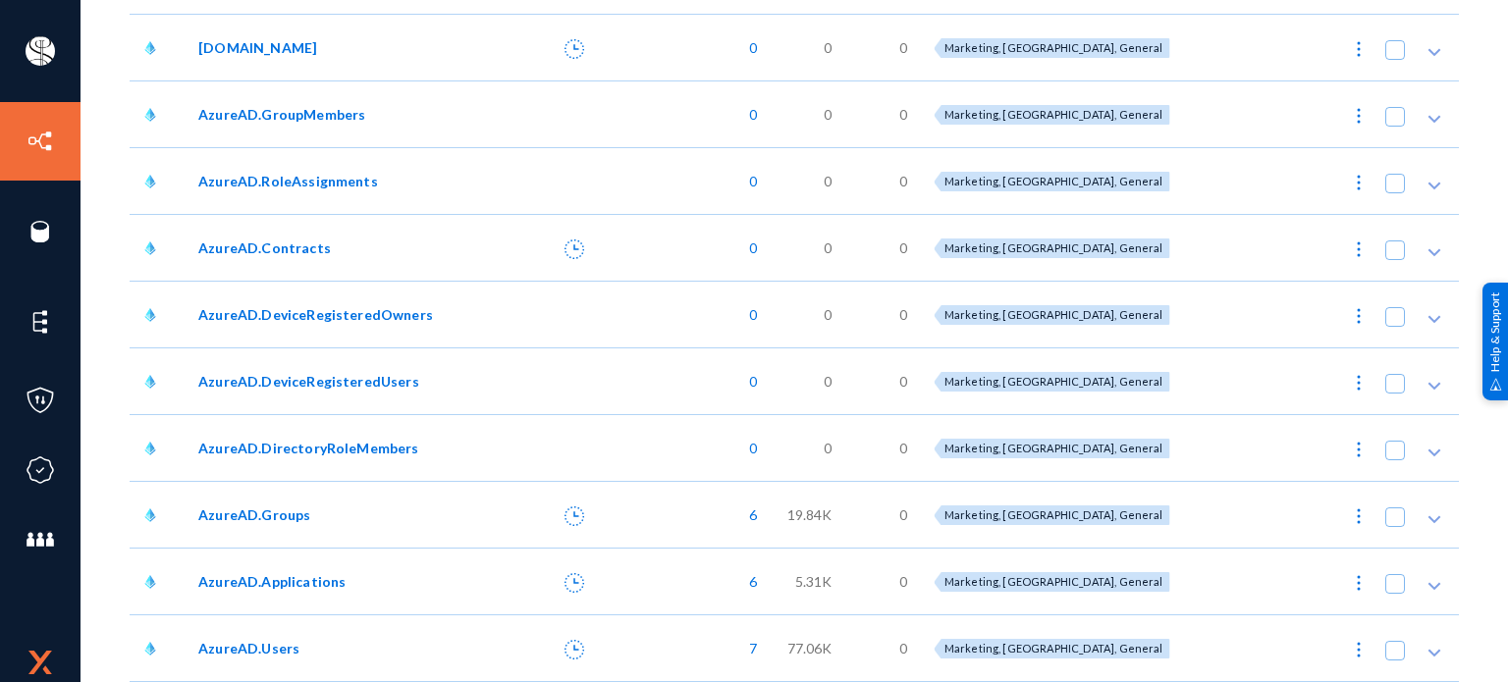
click at [270, 525] on div "AzureAD.Groups" at bounding box center [340, 514] width 304 height 67
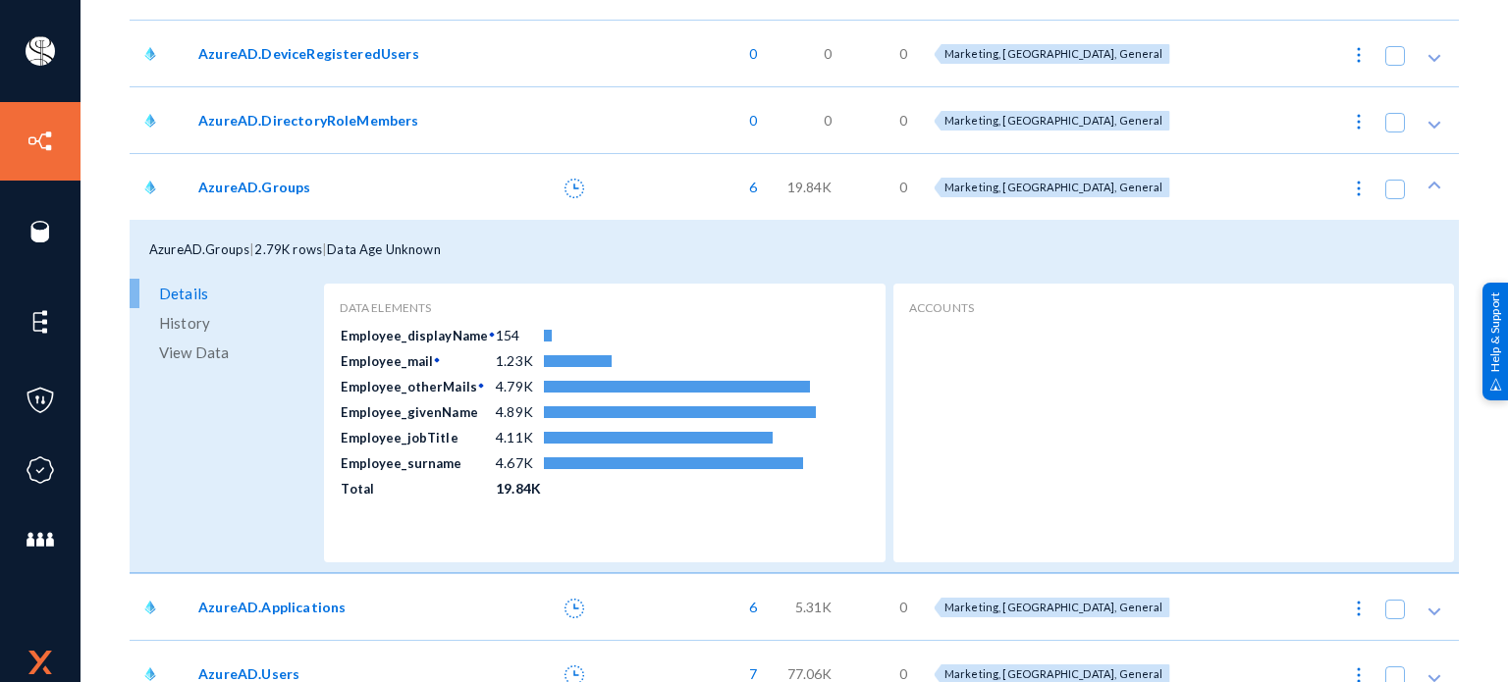
scroll to position [715, 0]
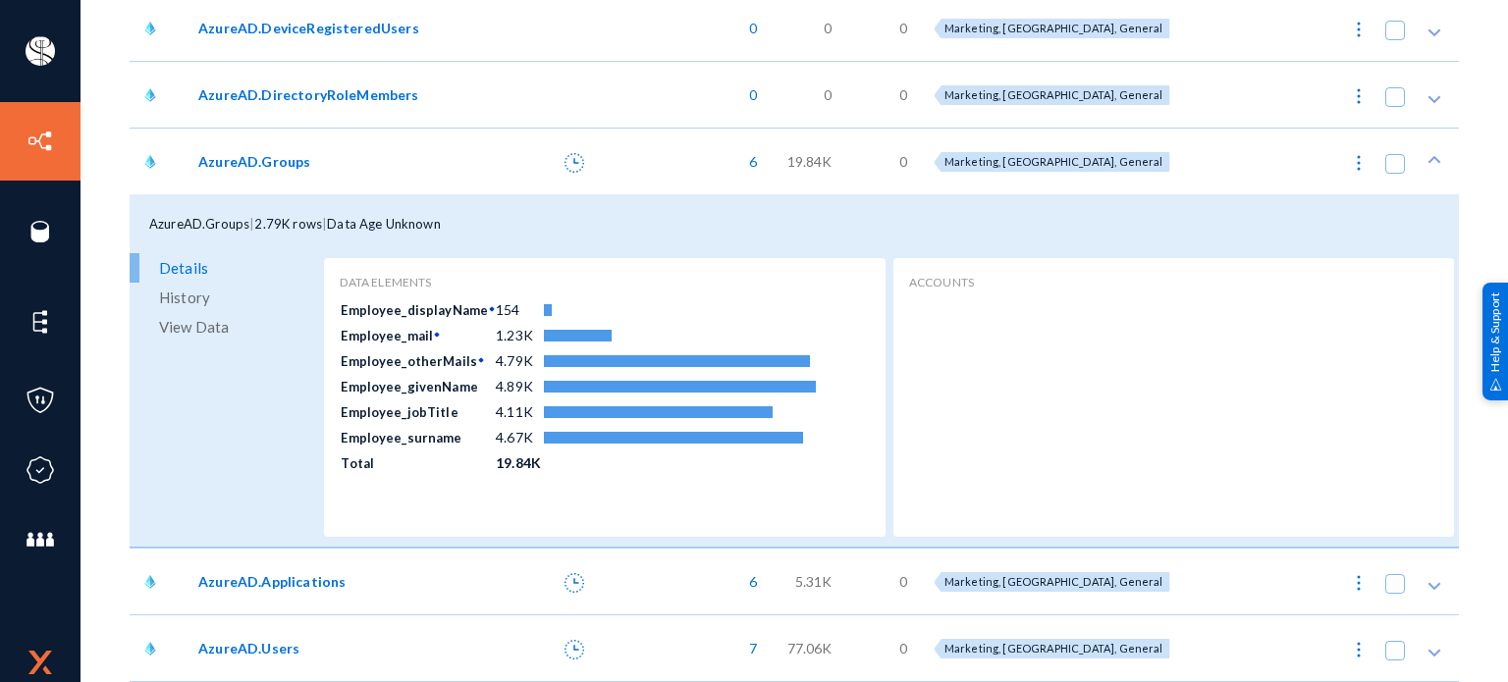
click at [287, 651] on span "AzureAD.Users" at bounding box center [248, 648] width 101 height 21
click at [306, 576] on span "AzureAD.Applications" at bounding box center [271, 581] width 147 height 21
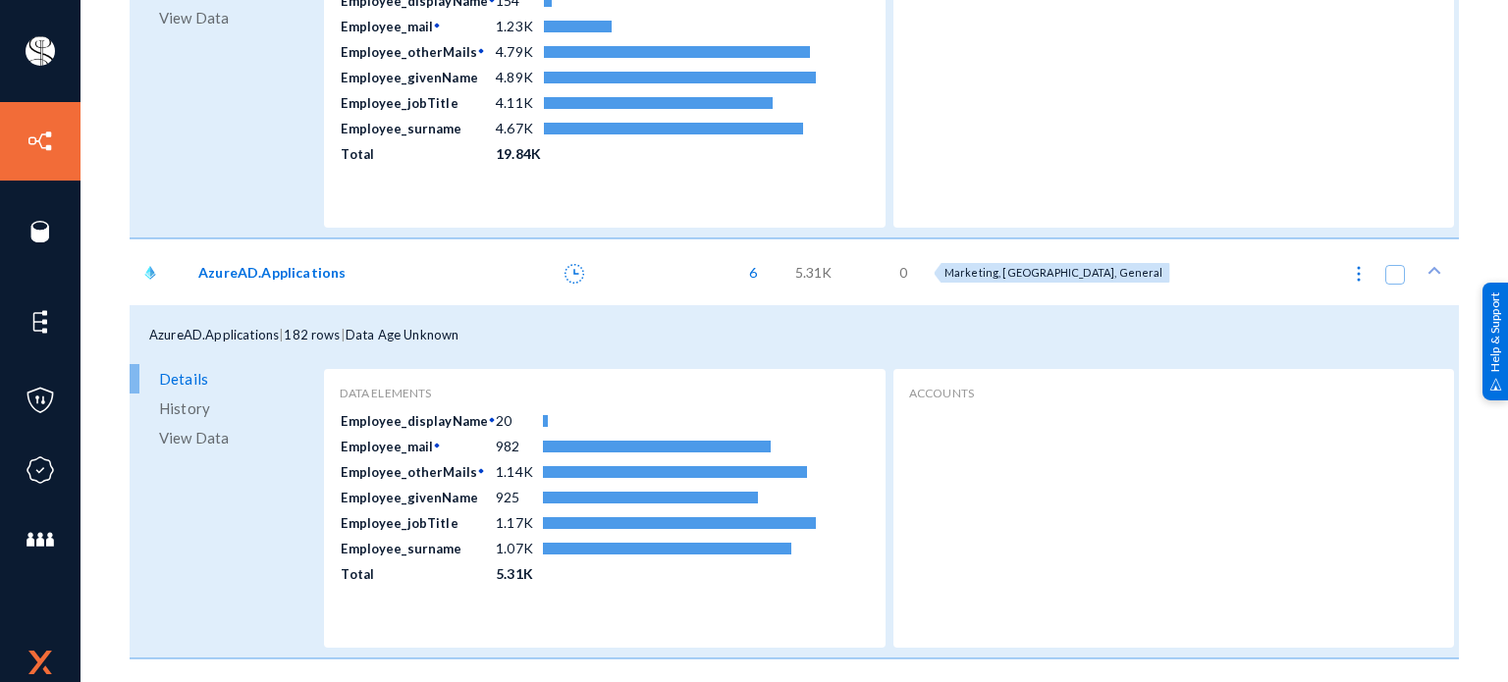
scroll to position [1024, 0]
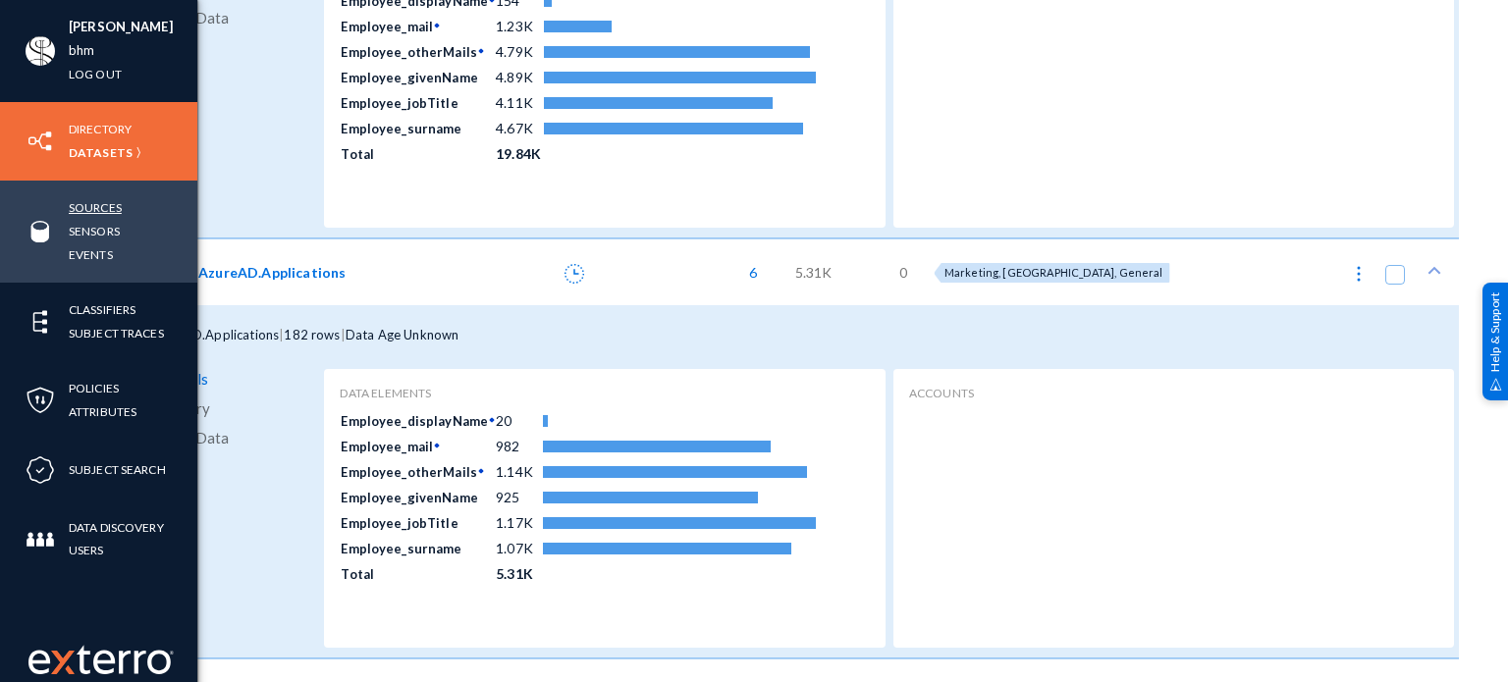
click at [90, 209] on link "Sources" at bounding box center [95, 207] width 53 height 23
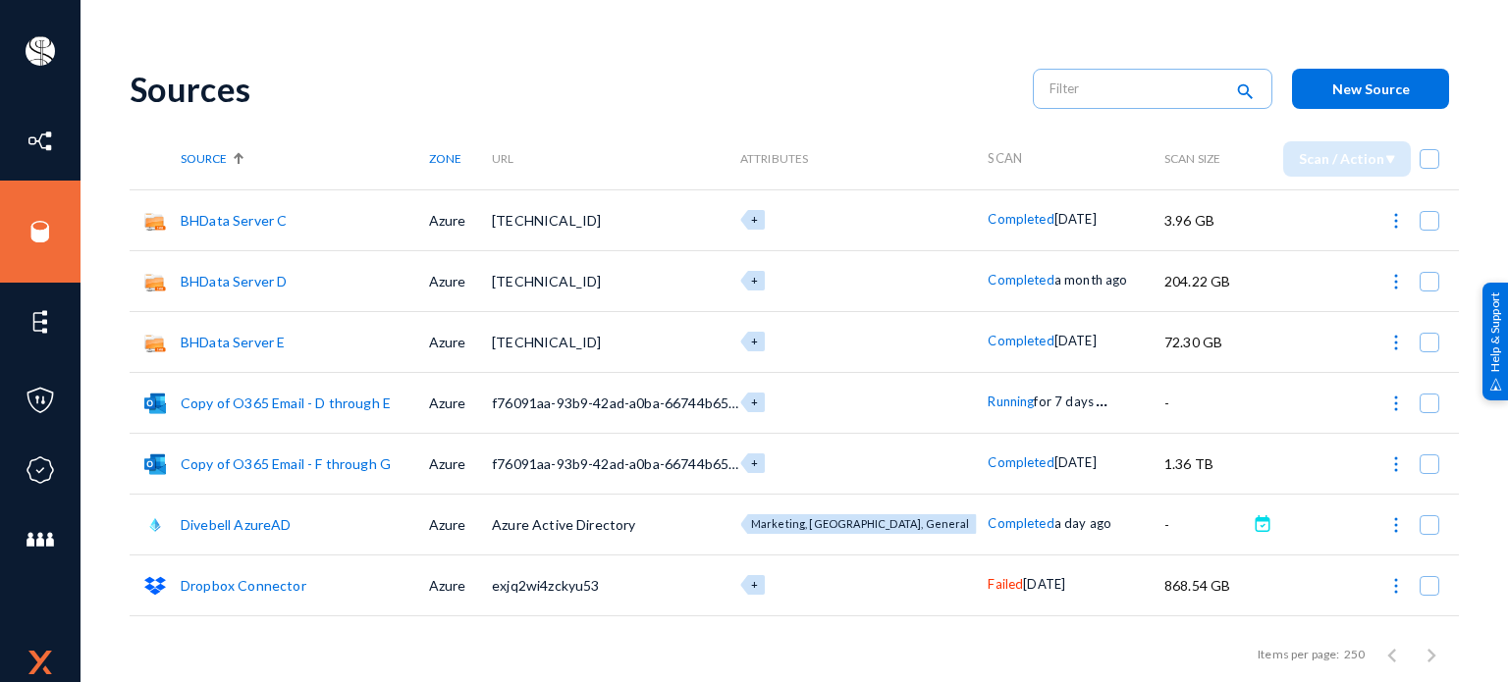
scroll to position [353, 0]
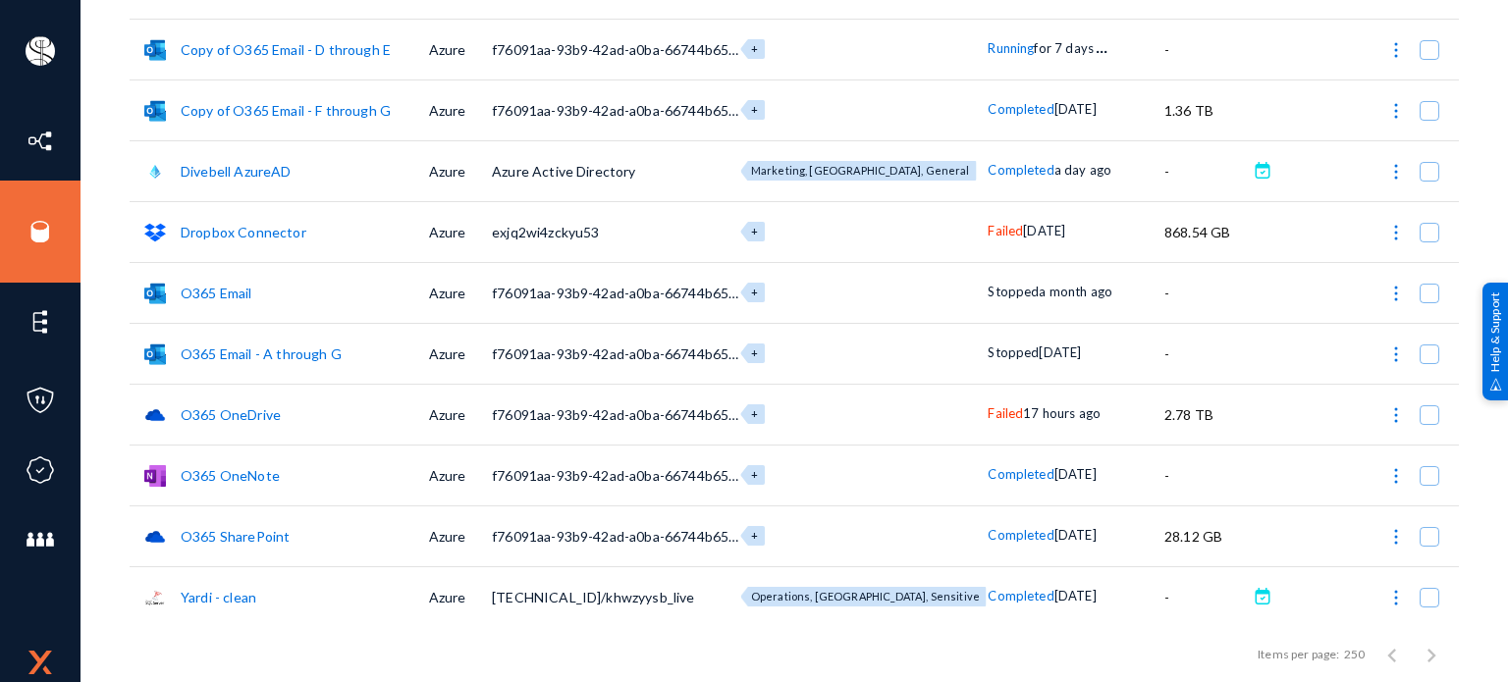
click at [243, 166] on link "Divebell AzureAD" at bounding box center [236, 171] width 111 height 17
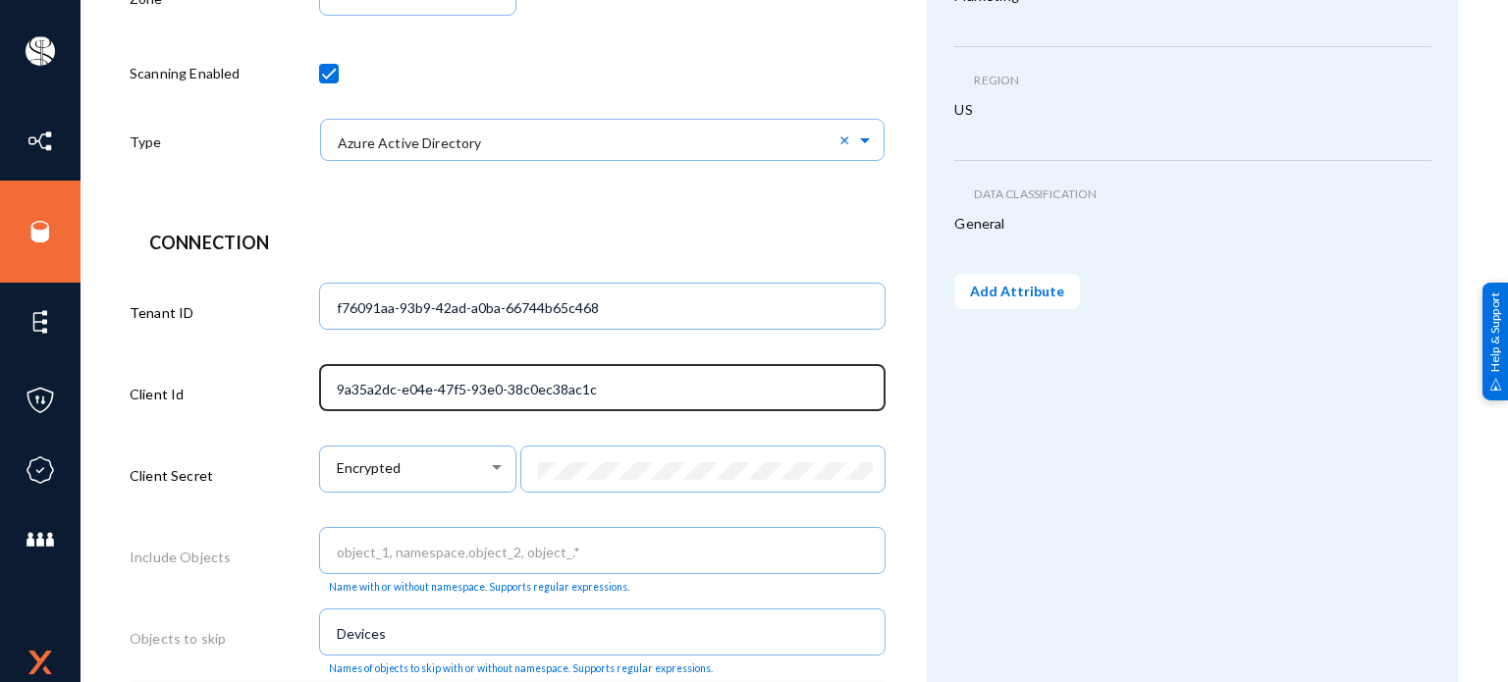
scroll to position [552, 0]
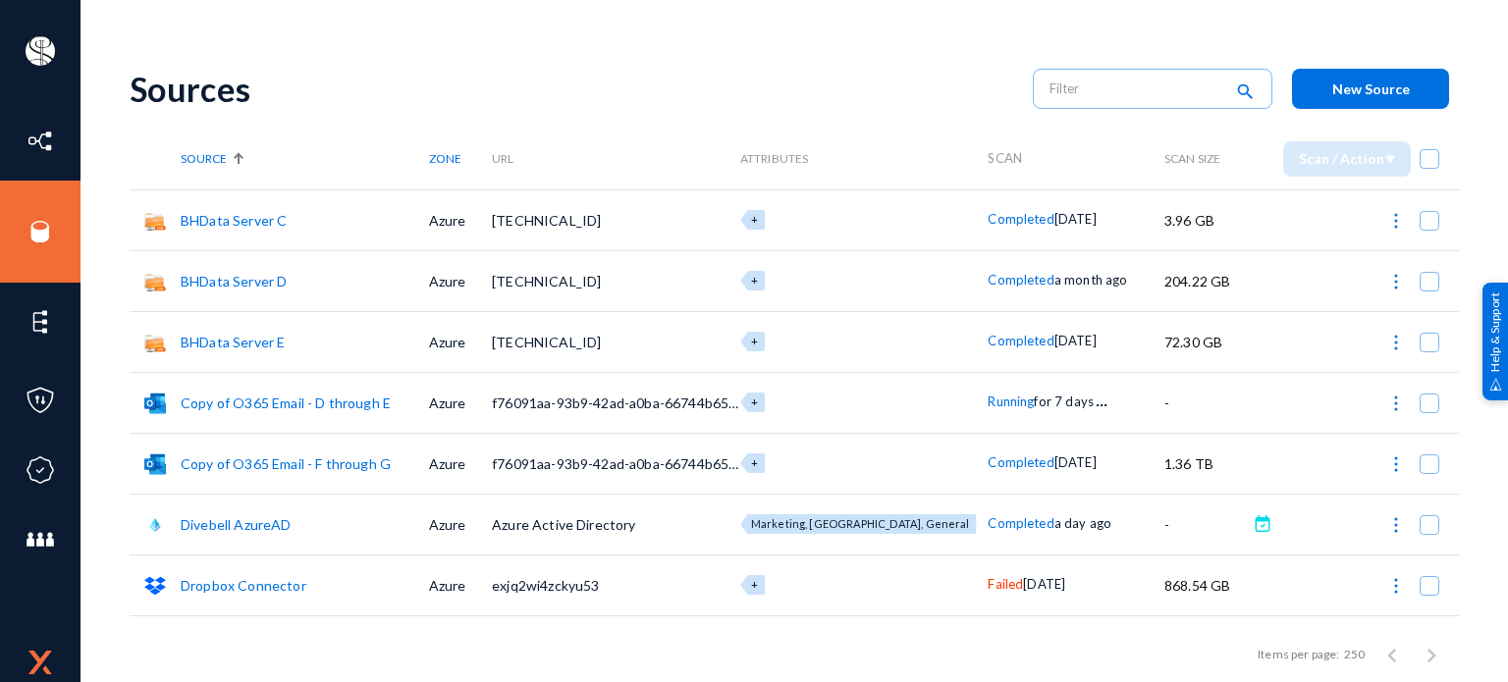
click at [217, 525] on link "Divebell AzureAD" at bounding box center [236, 524] width 111 height 17
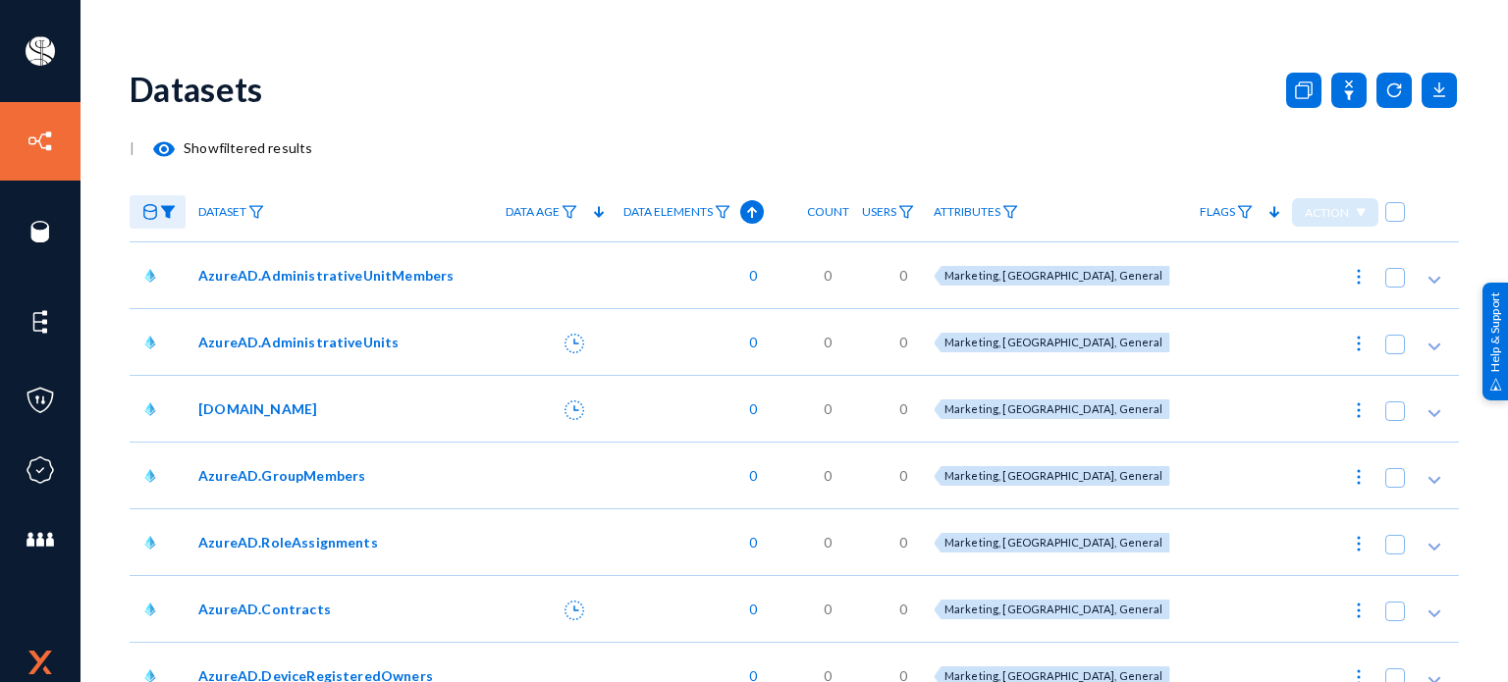
click at [547, 93] on div "Datasets" at bounding box center [794, 89] width 1329 height 80
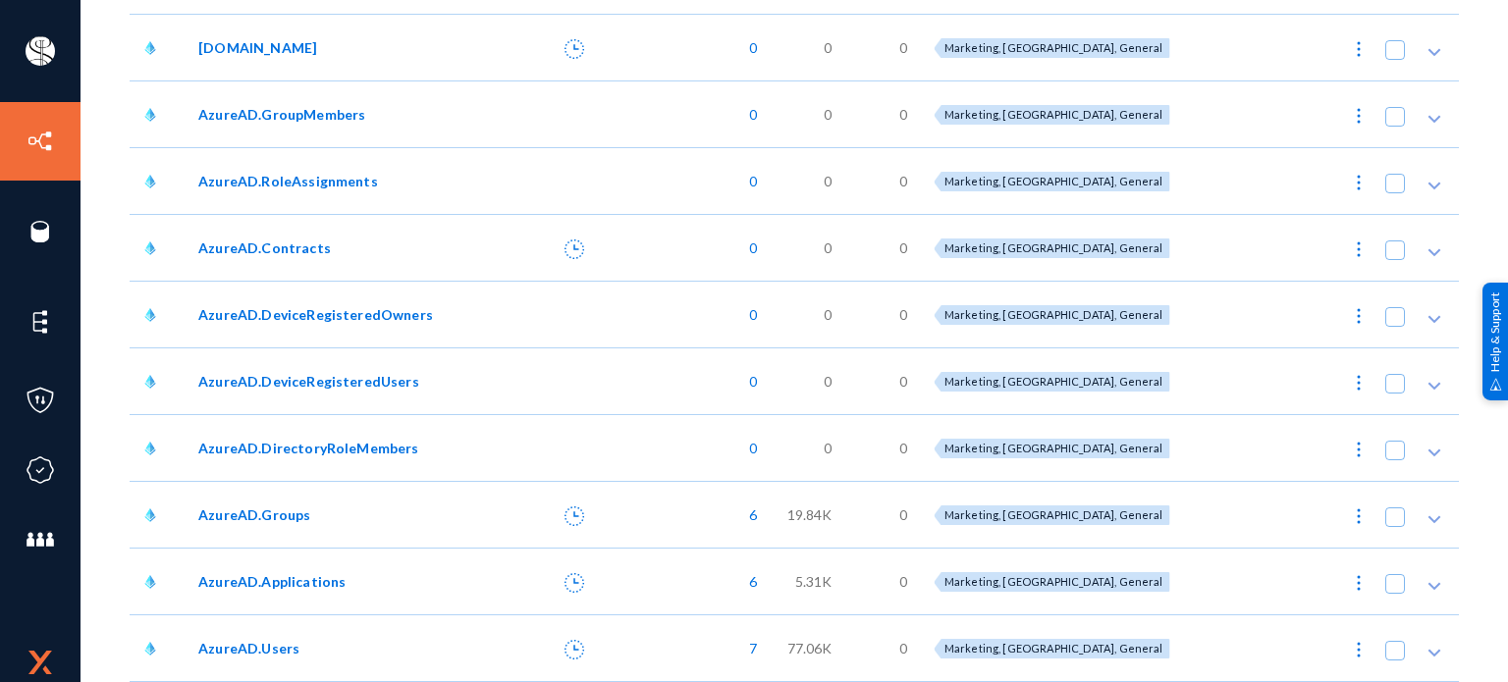
click at [228, 517] on span "AzureAD.Groups" at bounding box center [254, 515] width 112 height 21
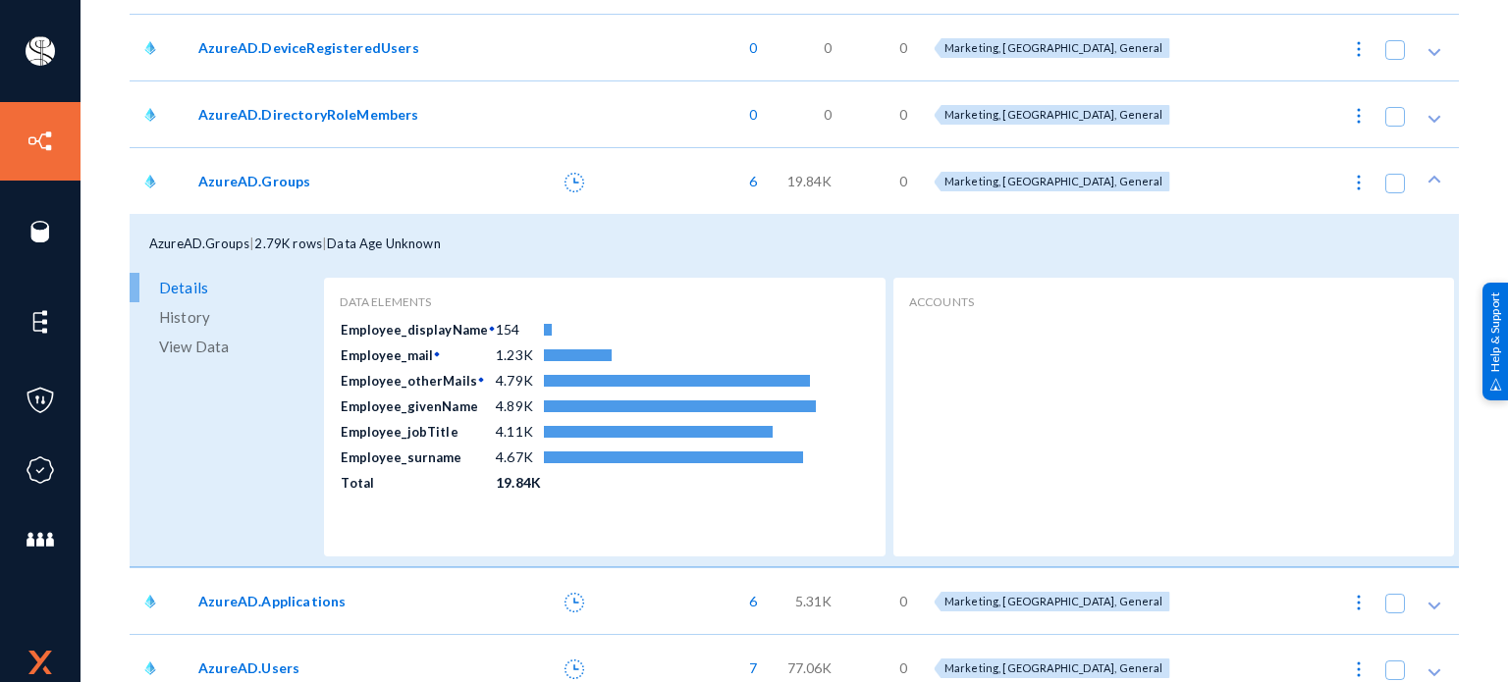
scroll to position [715, 0]
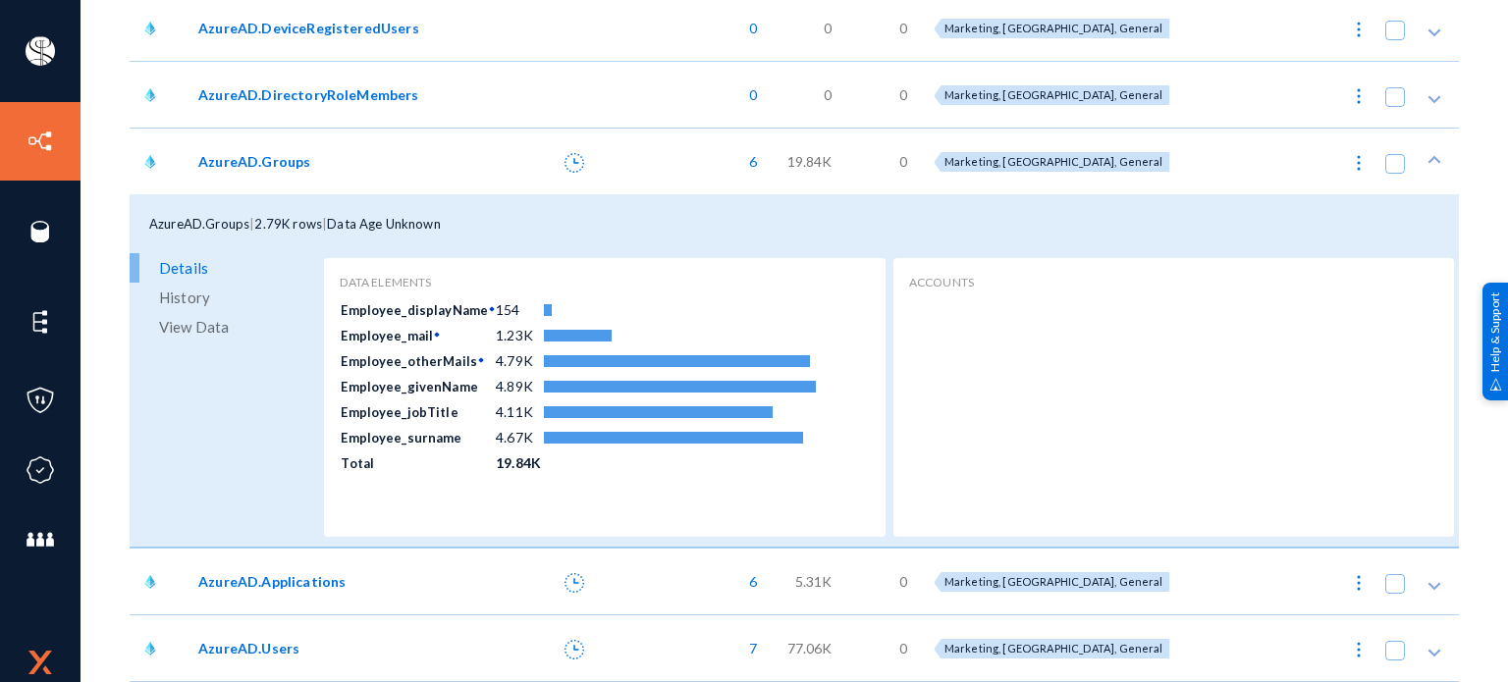
click at [247, 576] on span "AzureAD.Applications" at bounding box center [271, 581] width 147 height 21
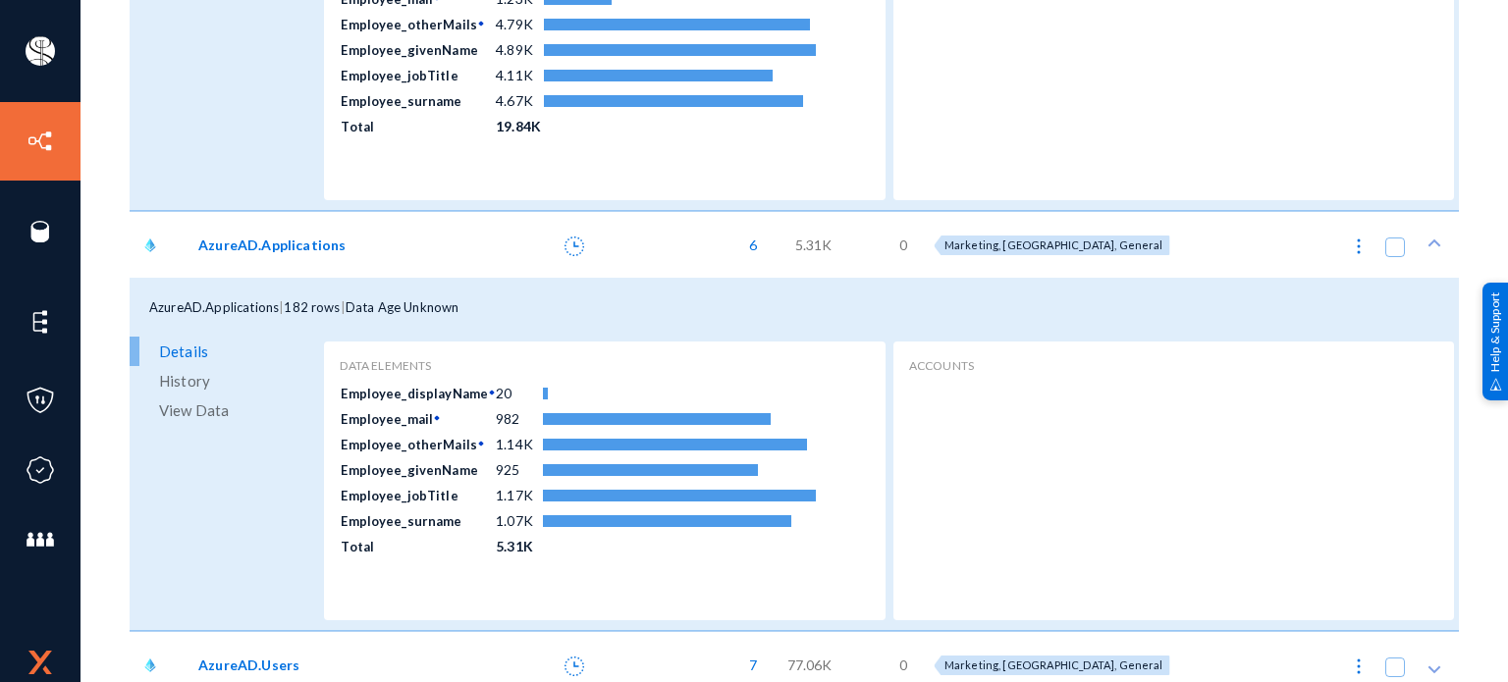
scroll to position [1068, 0]
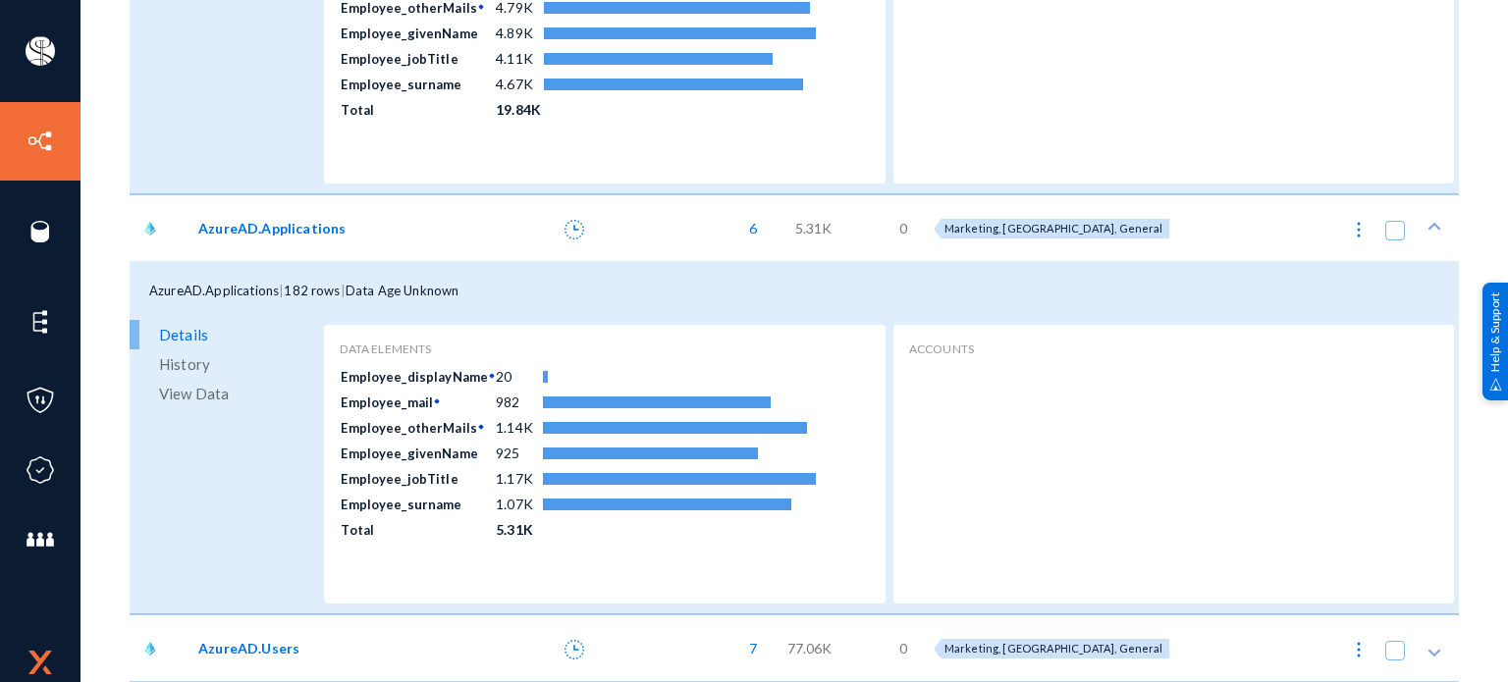
click at [258, 645] on span "AzureAD.Users" at bounding box center [248, 648] width 101 height 21
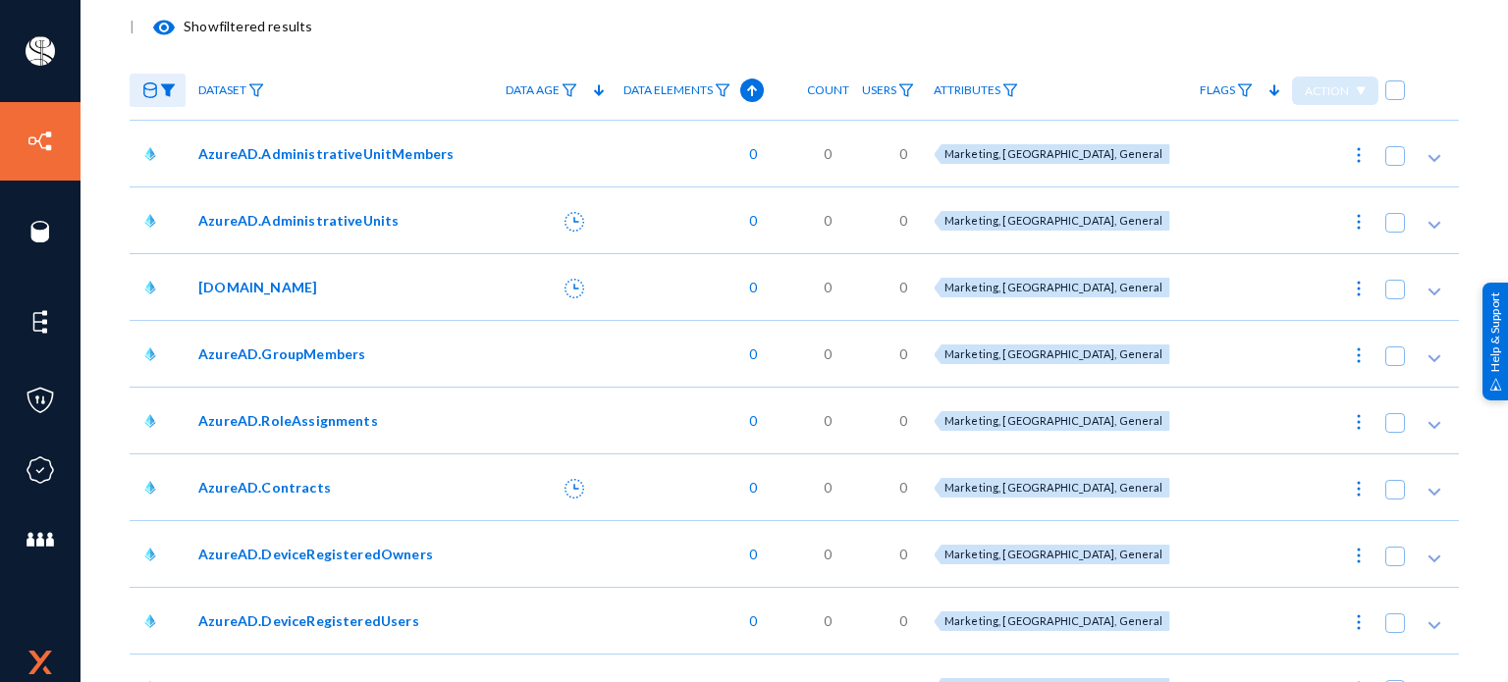
scroll to position [0, 0]
